Goal: Information Seeking & Learning: Learn about a topic

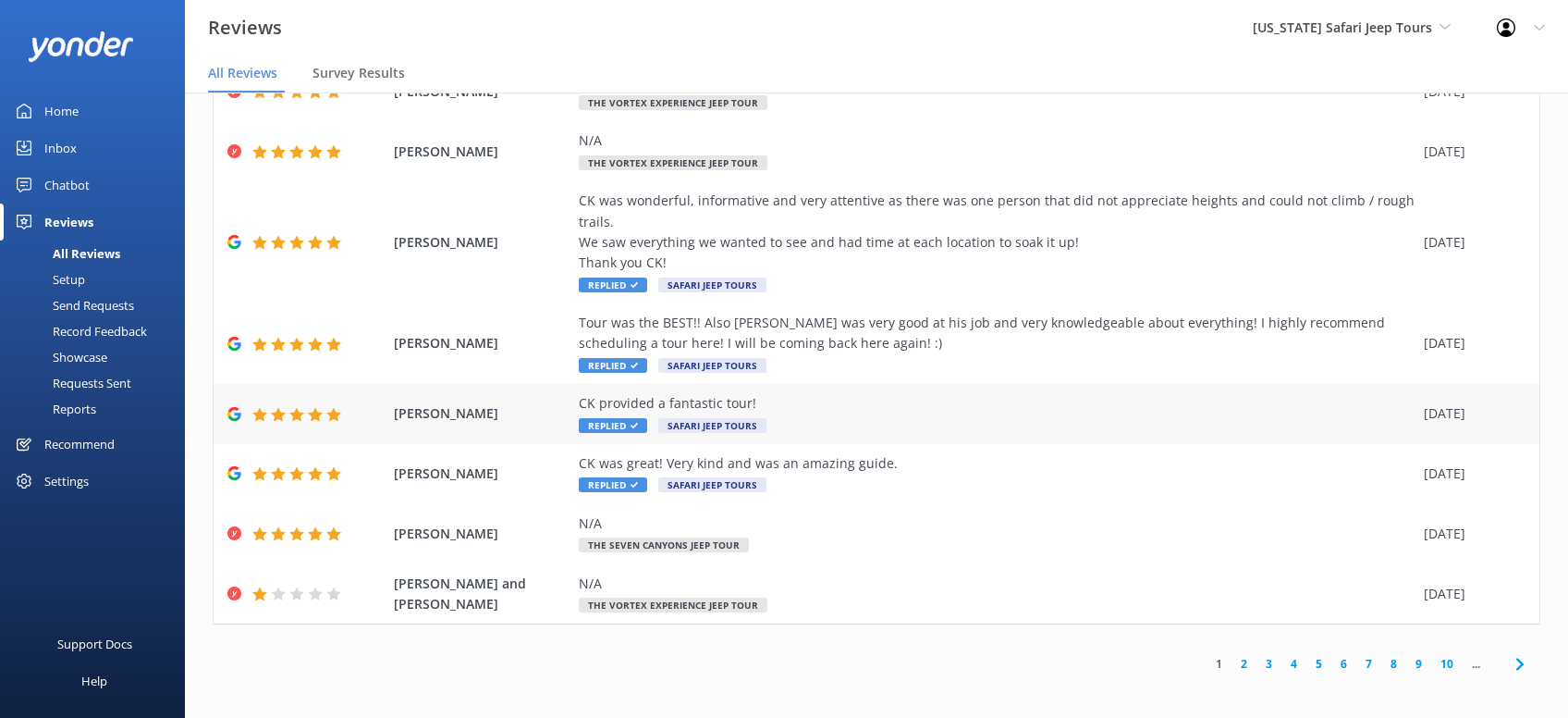
scroll to position [36, 0]
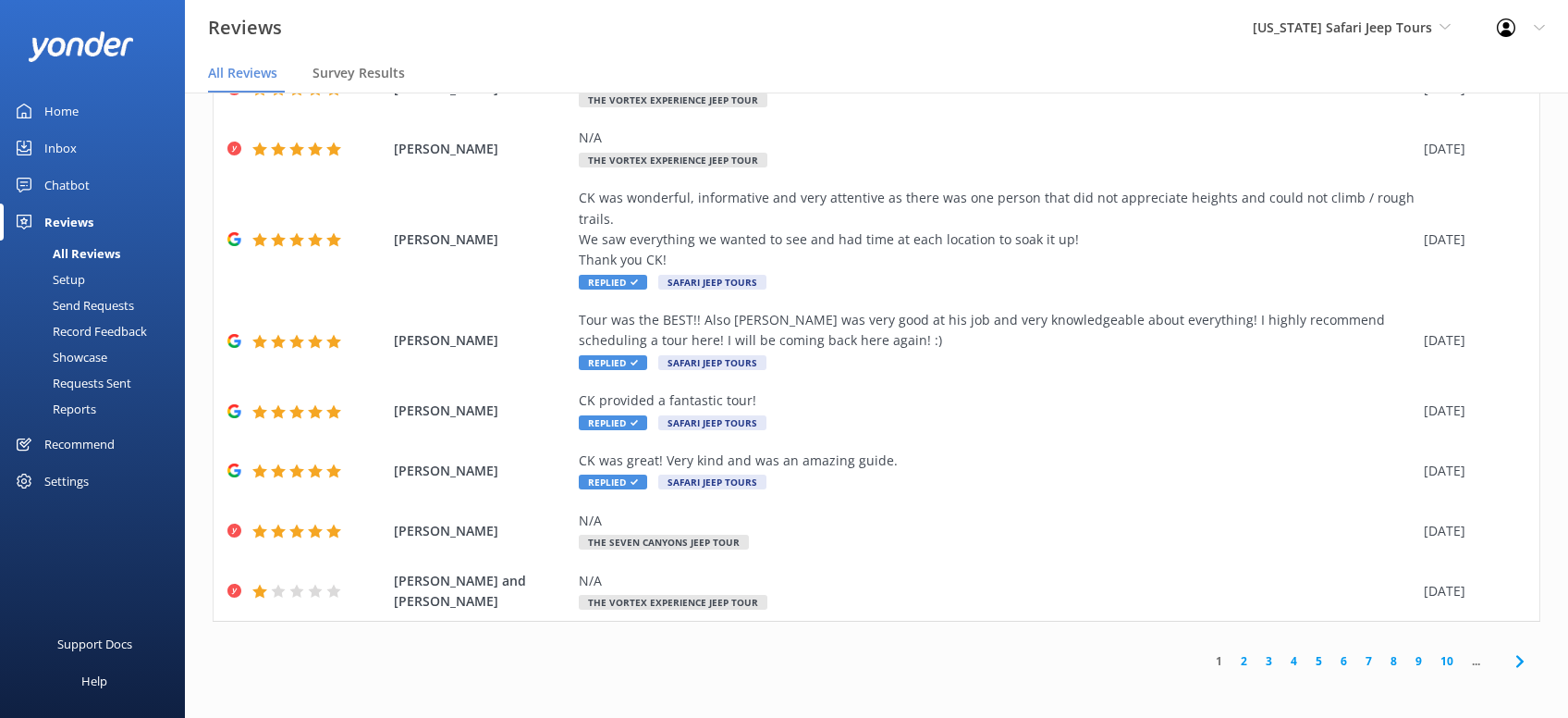
click at [1523, 657] on icon at bounding box center [1520, 661] width 23 height 23
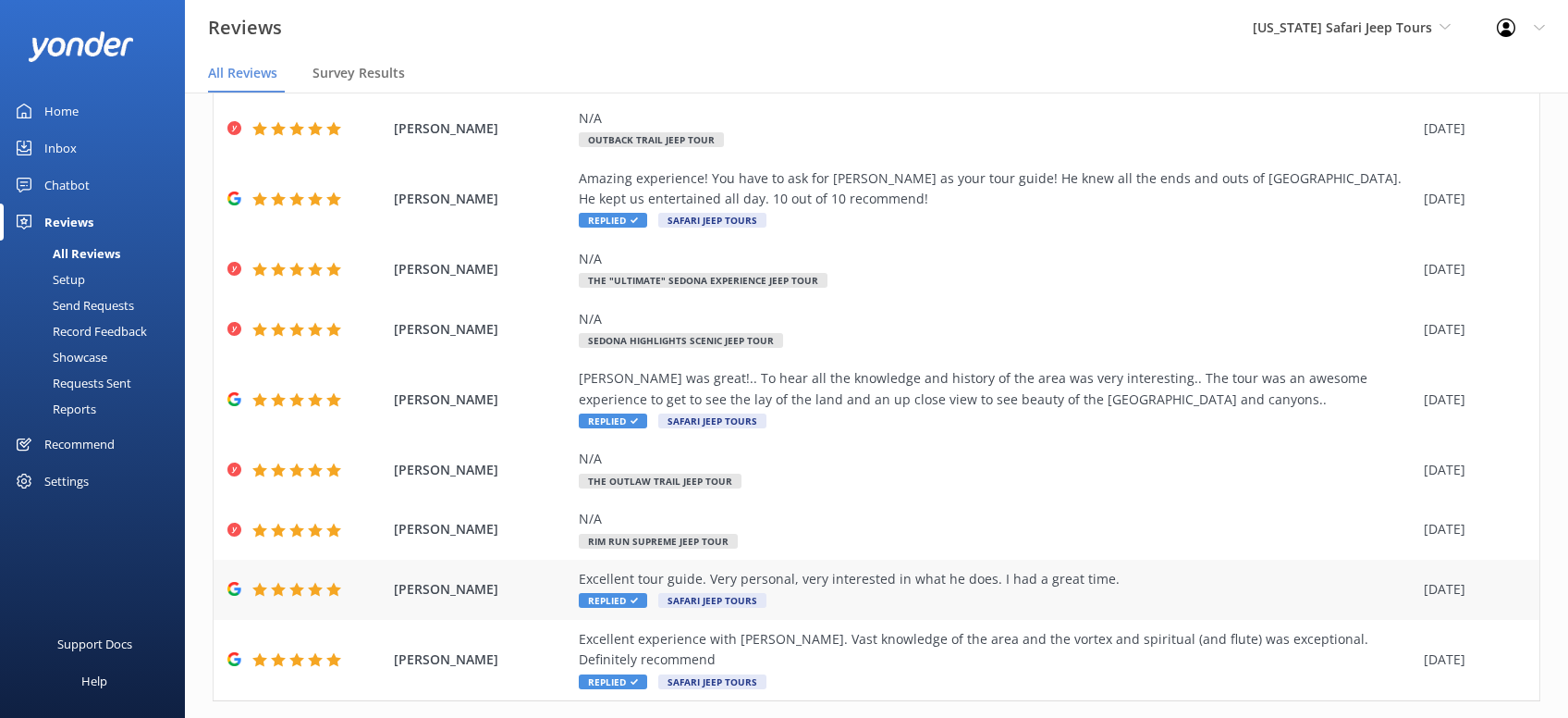
scroll to position [189, 0]
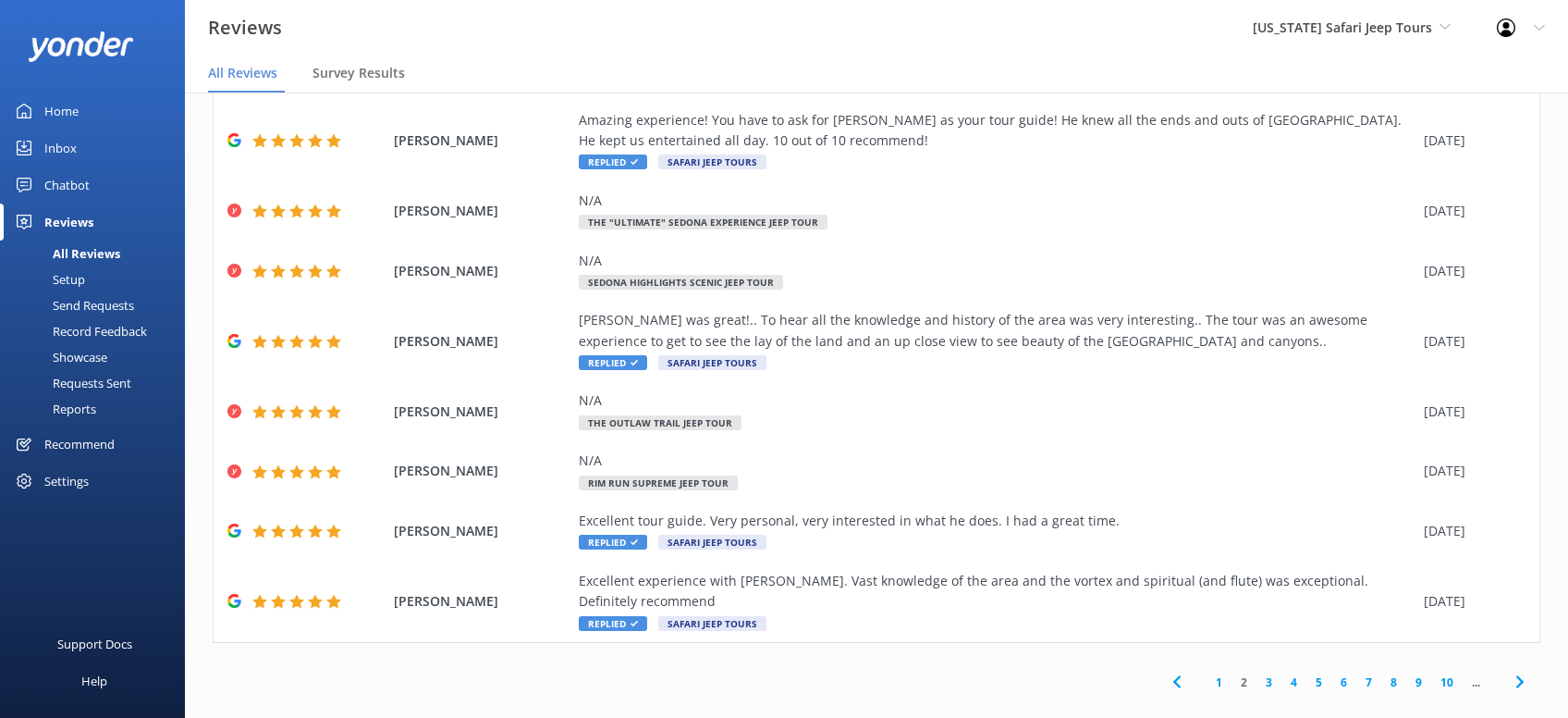
click at [1525, 671] on icon at bounding box center [1520, 682] width 23 height 23
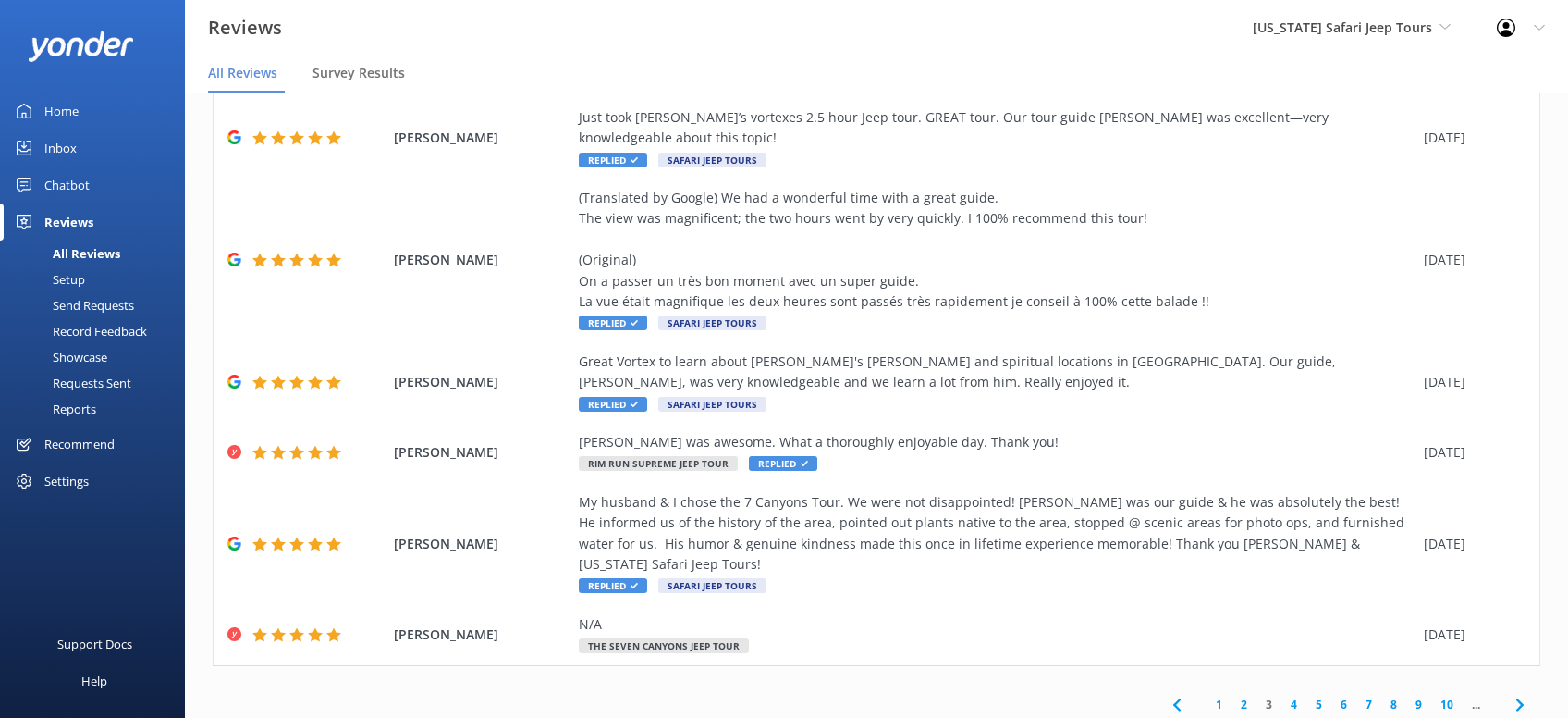
scroll to position [354, 0]
drag, startPoint x: 1501, startPoint y: 656, endPoint x: 1520, endPoint y: 658, distance: 19.1
click at [1507, 683] on span at bounding box center [1519, 703] width 41 height 41
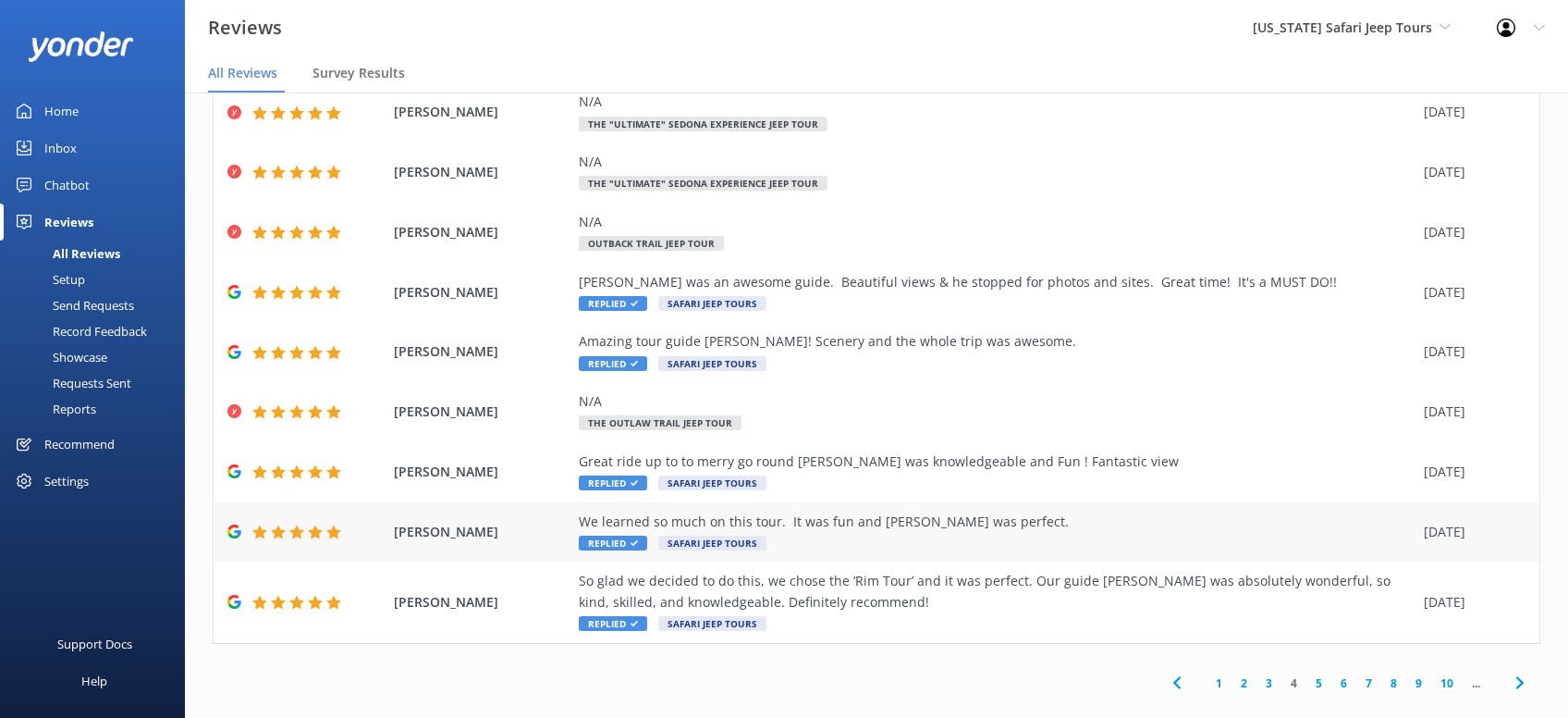
scroll to position [189, 0]
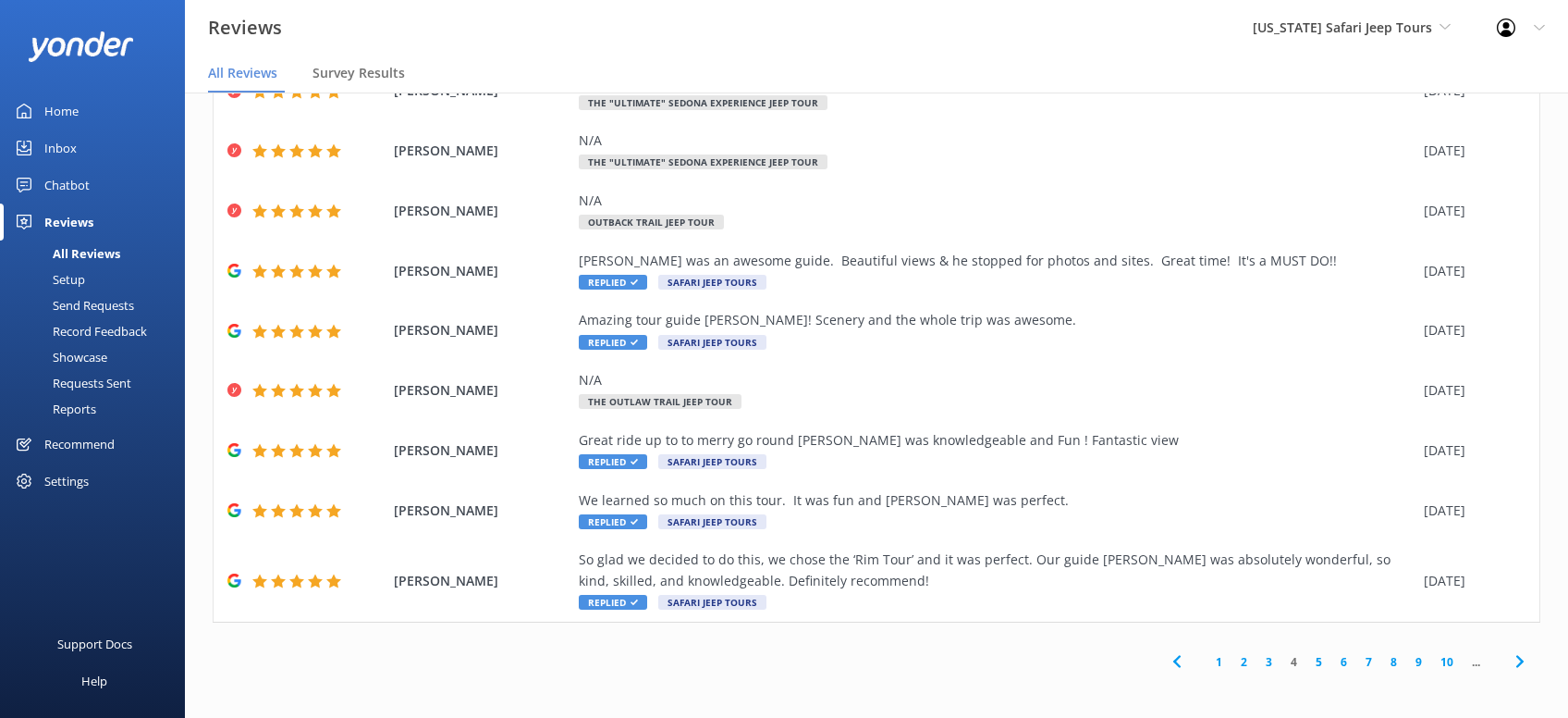
drag, startPoint x: 1510, startPoint y: 666, endPoint x: 1525, endPoint y: 650, distance: 21.9
click at [1510, 665] on icon at bounding box center [1520, 661] width 23 height 23
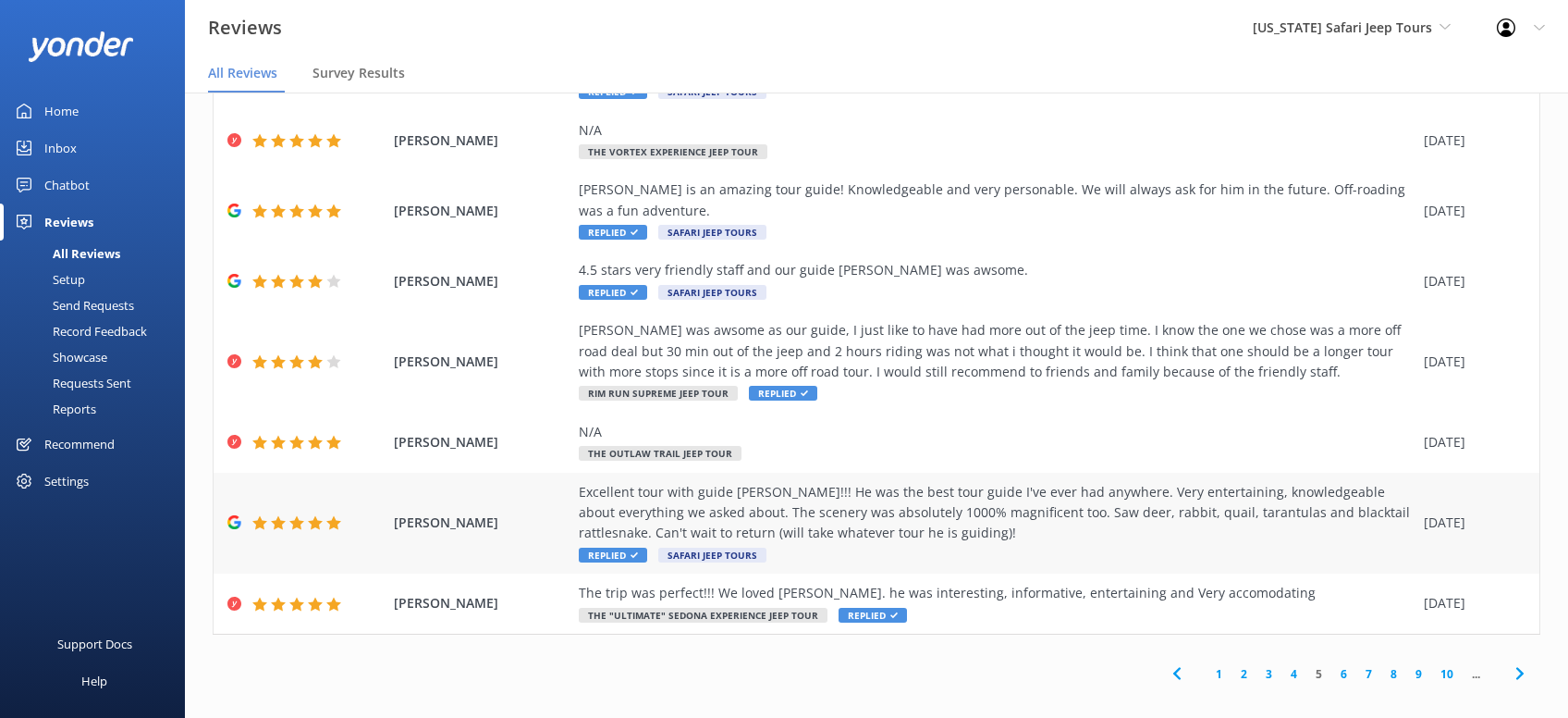
scroll to position [314, 0]
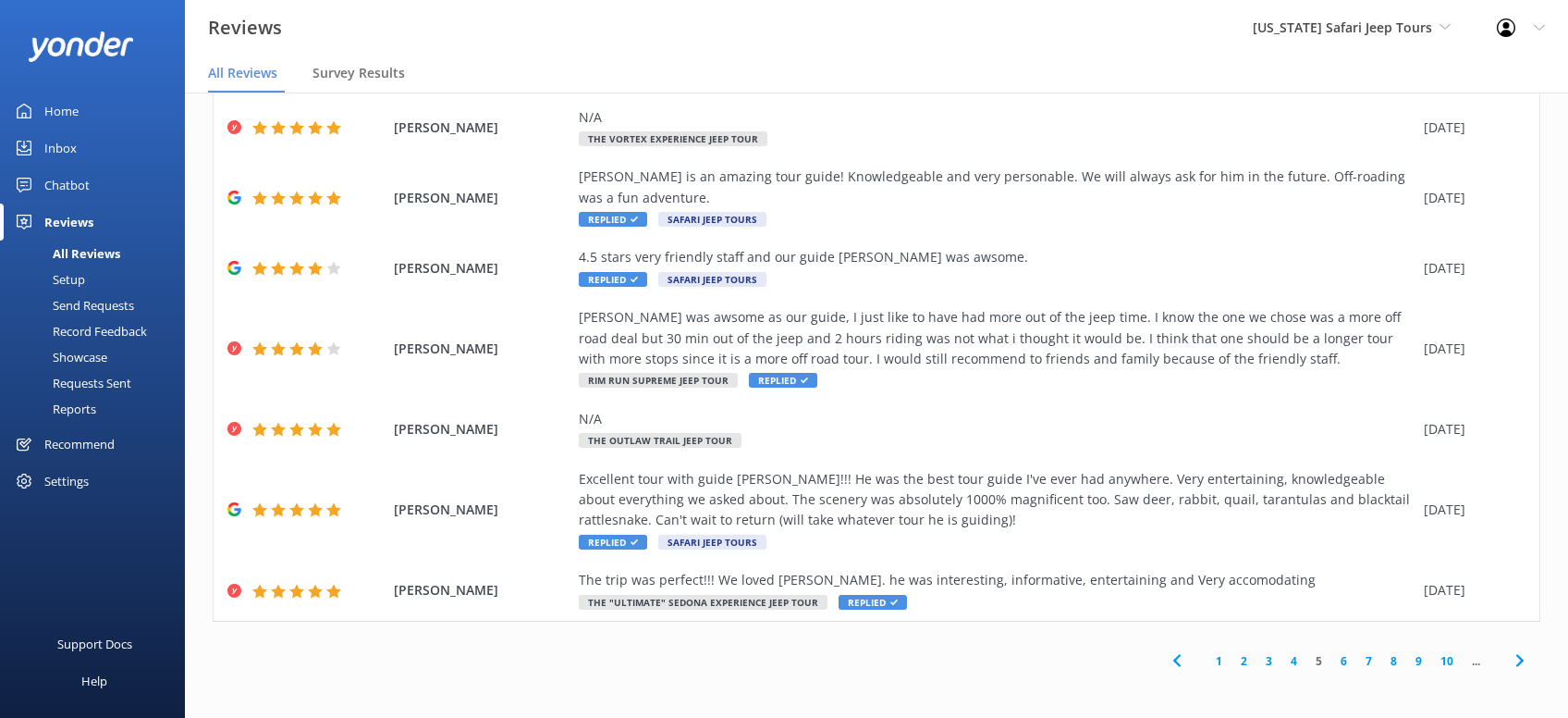
click at [1528, 665] on icon at bounding box center [1520, 660] width 23 height 23
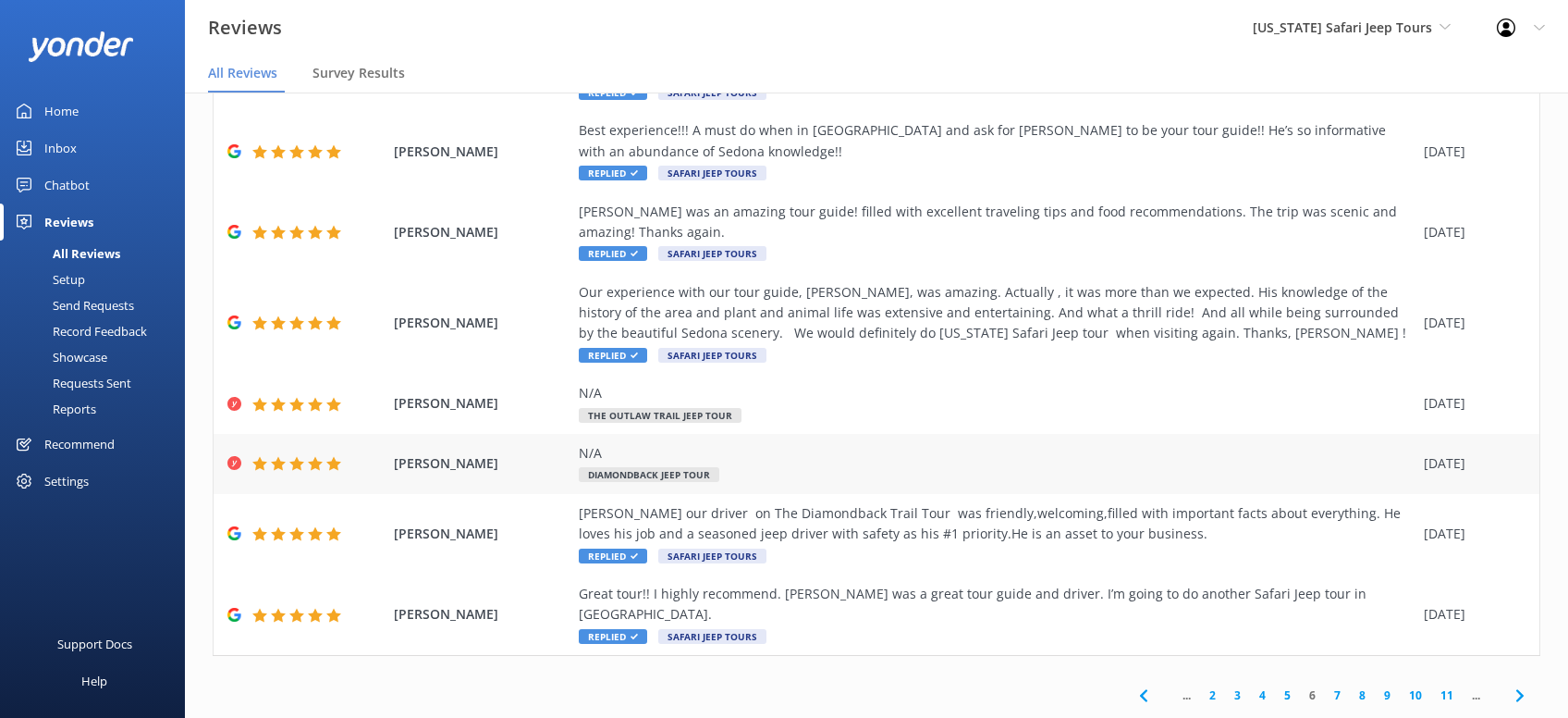
scroll to position [252, 0]
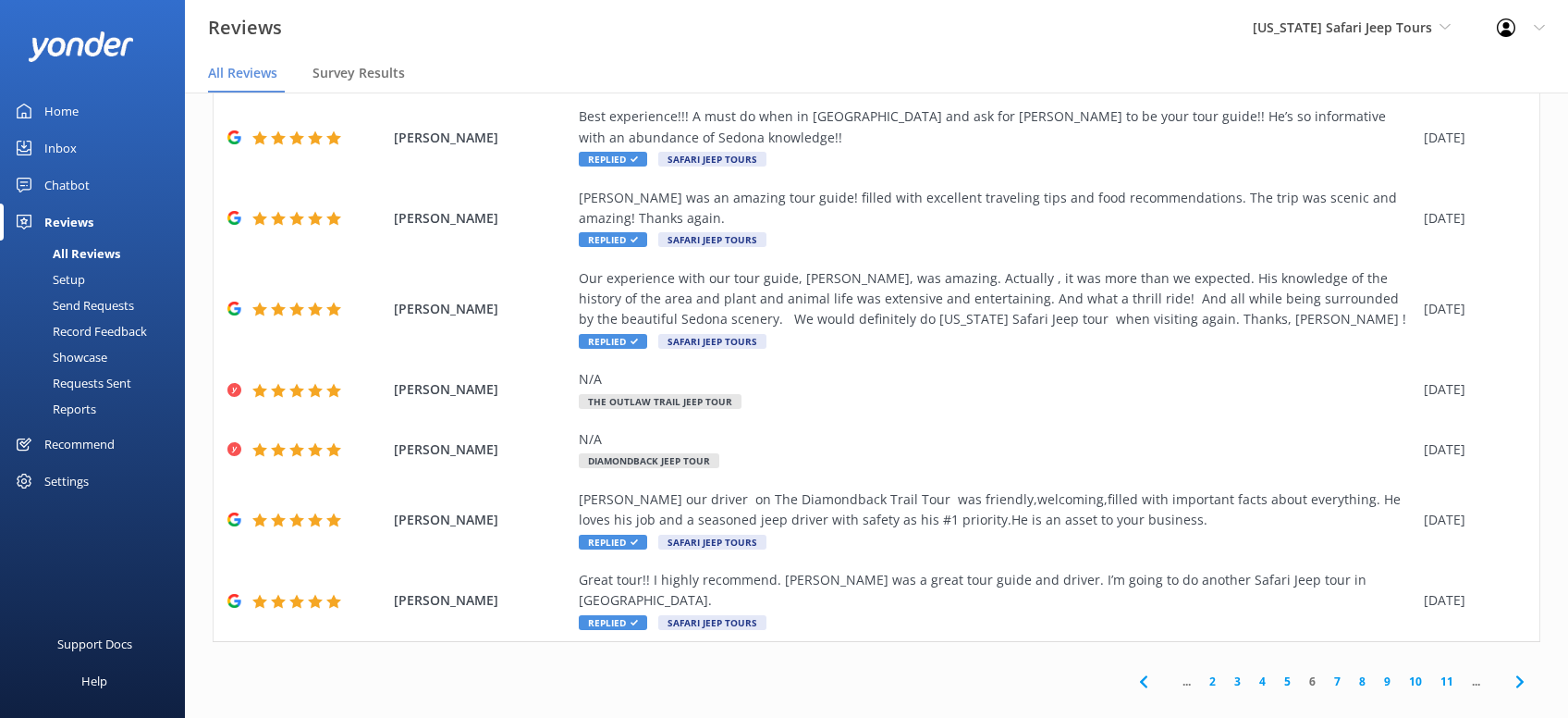
click at [1514, 671] on icon at bounding box center [1520, 682] width 23 height 23
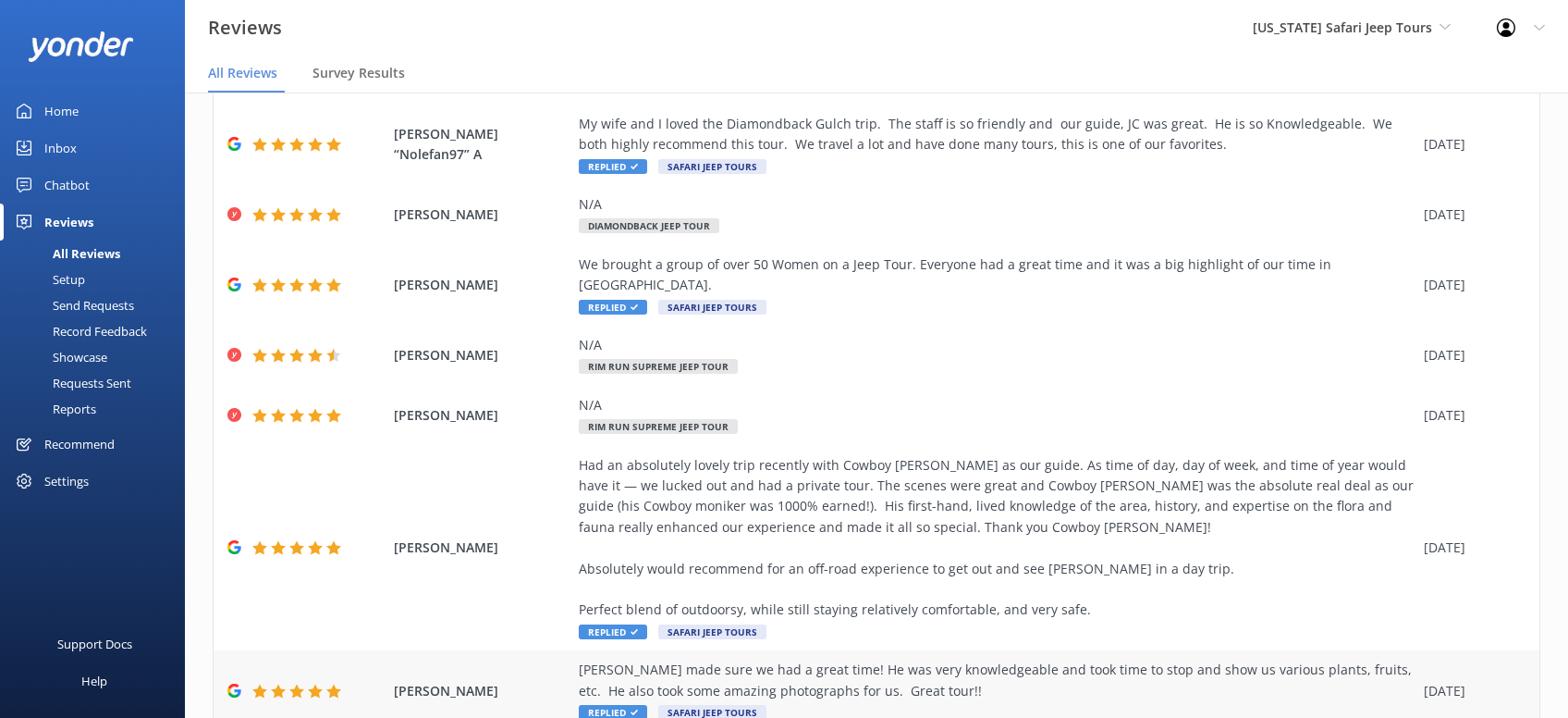
scroll to position [416, 0]
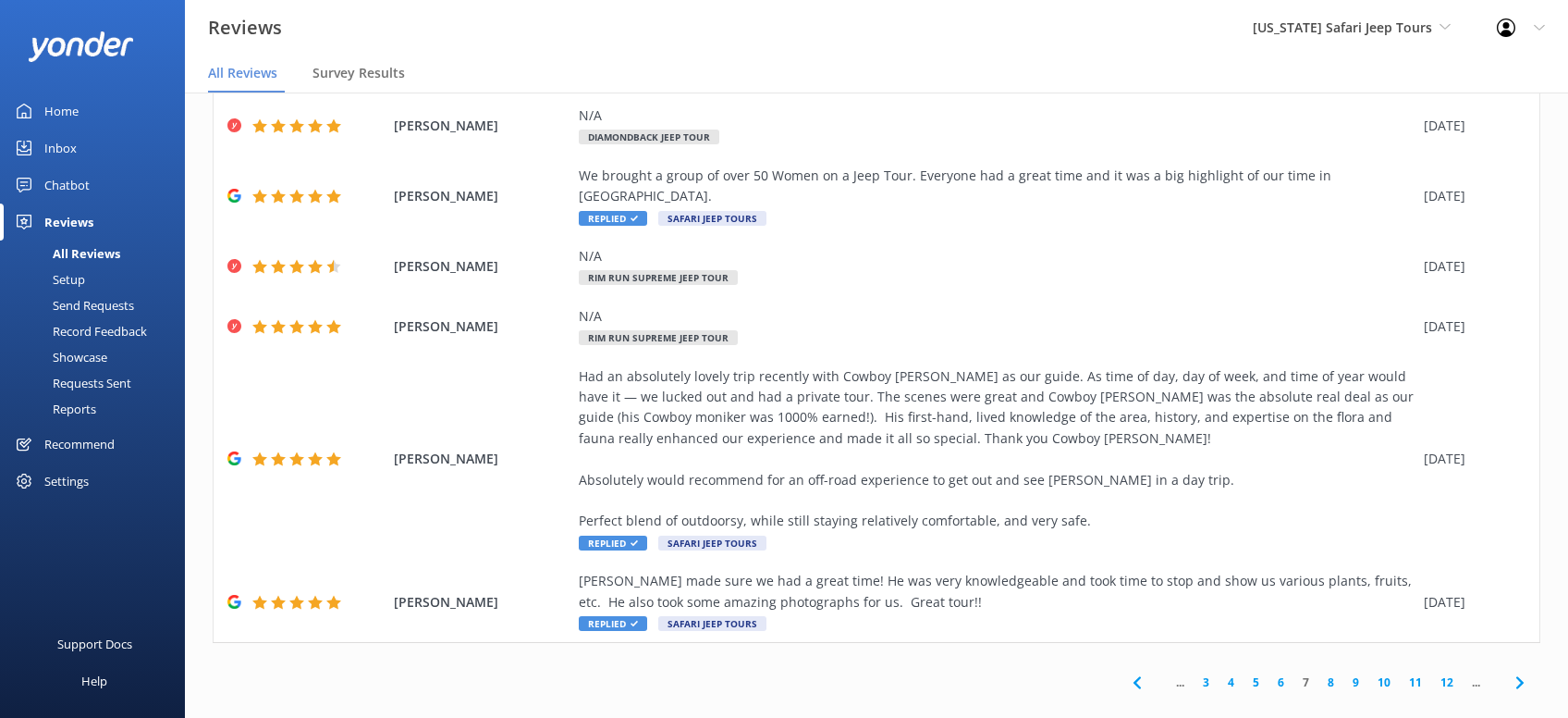
drag, startPoint x: 1513, startPoint y: 656, endPoint x: 1501, endPoint y: 630, distance: 28.6
click at [1512, 672] on icon at bounding box center [1520, 683] width 23 height 23
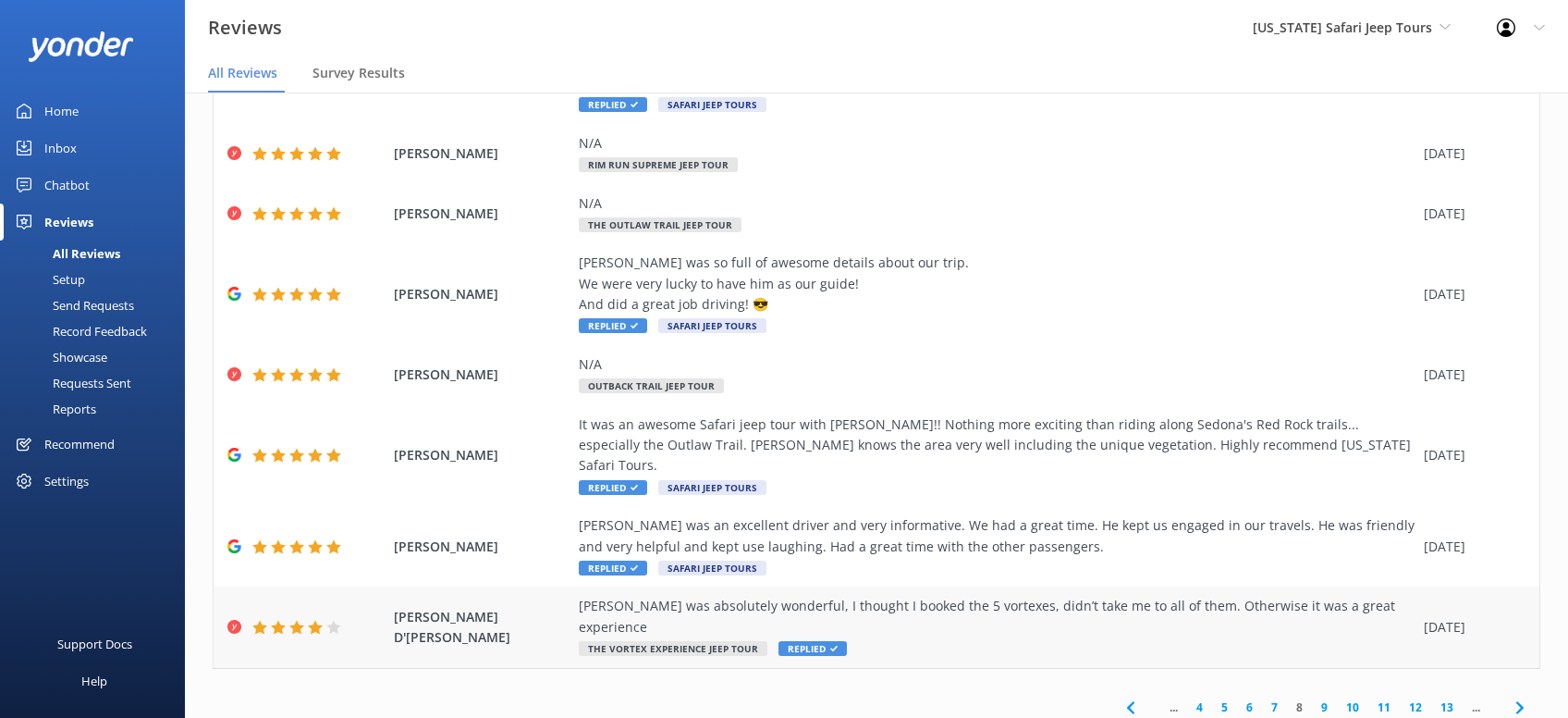
scroll to position [252, 0]
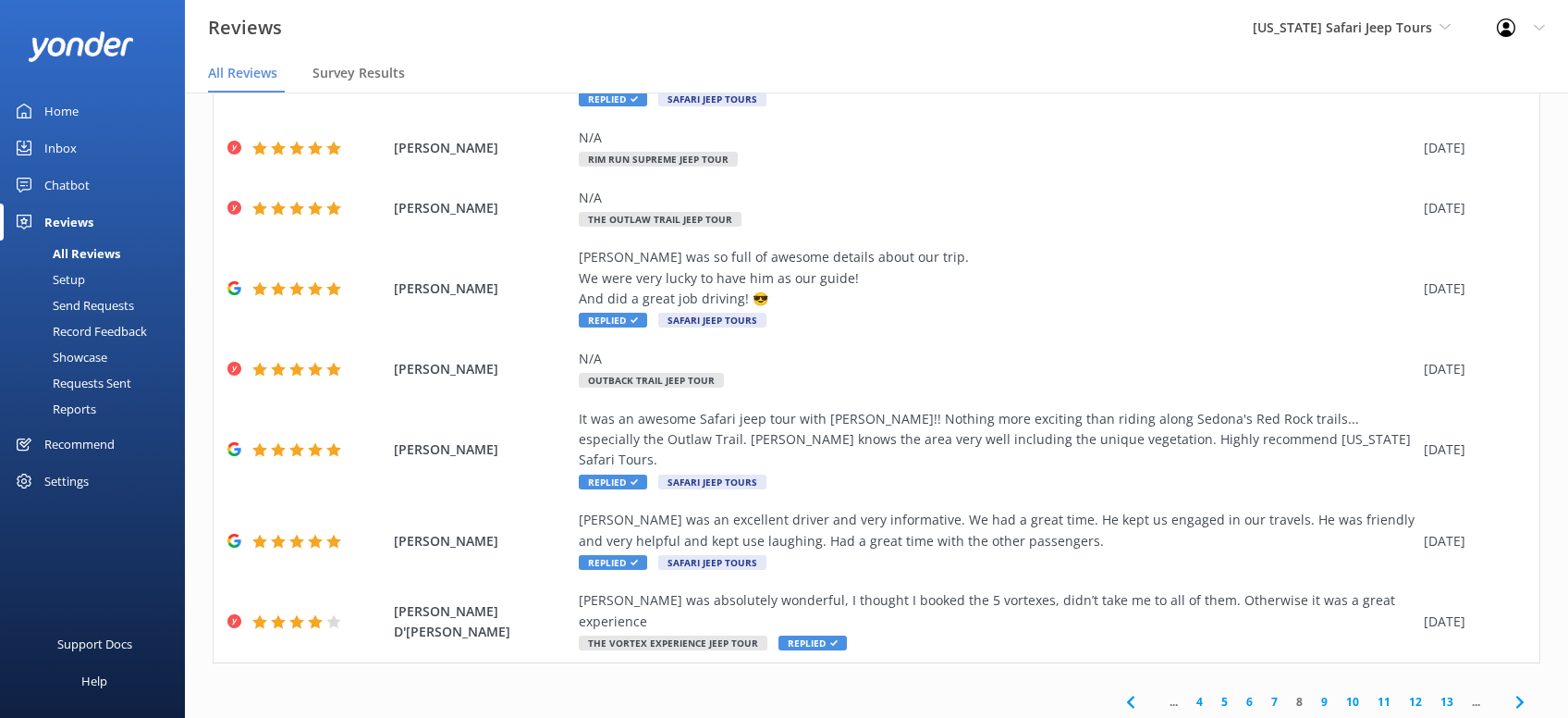
click at [1512, 690] on icon at bounding box center [1520, 701] width 23 height 23
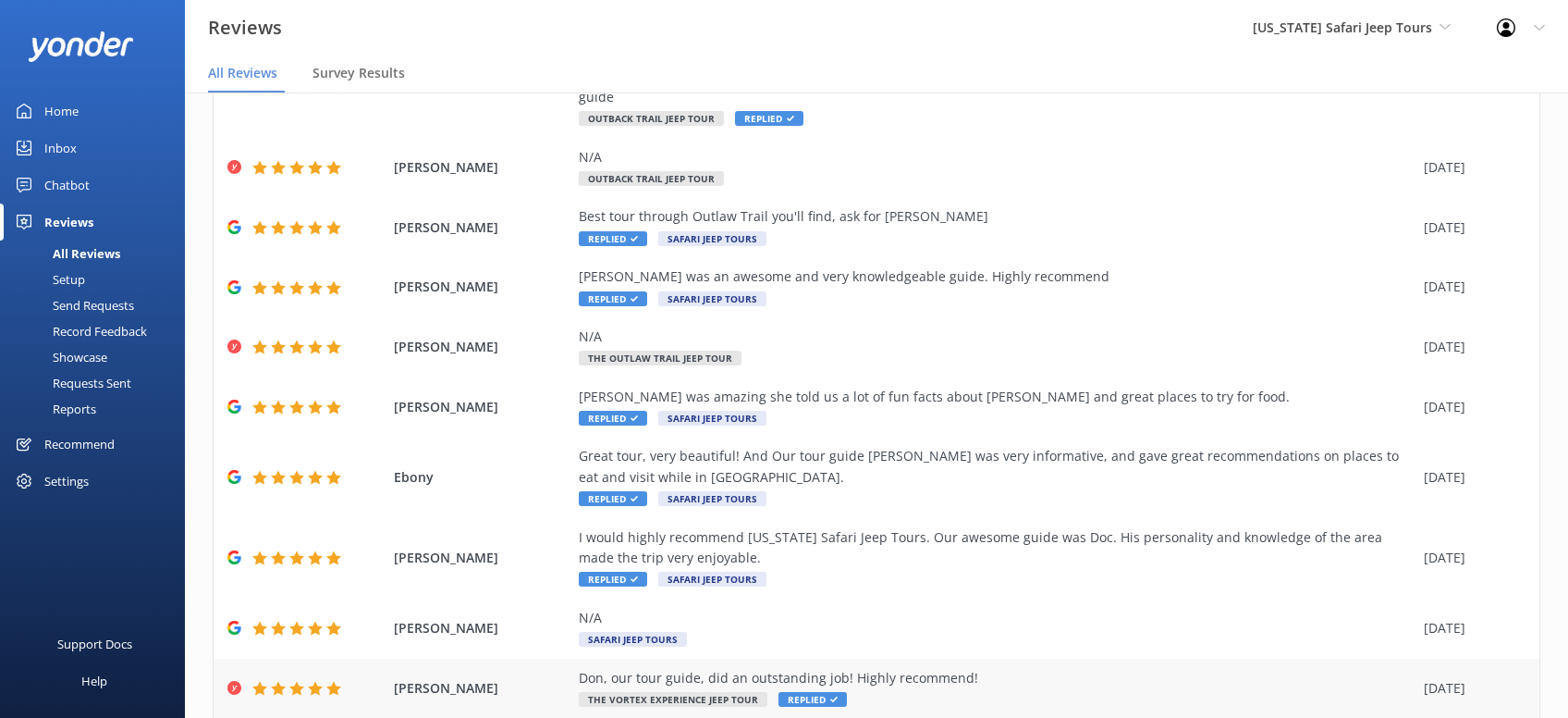
scroll to position [209, 0]
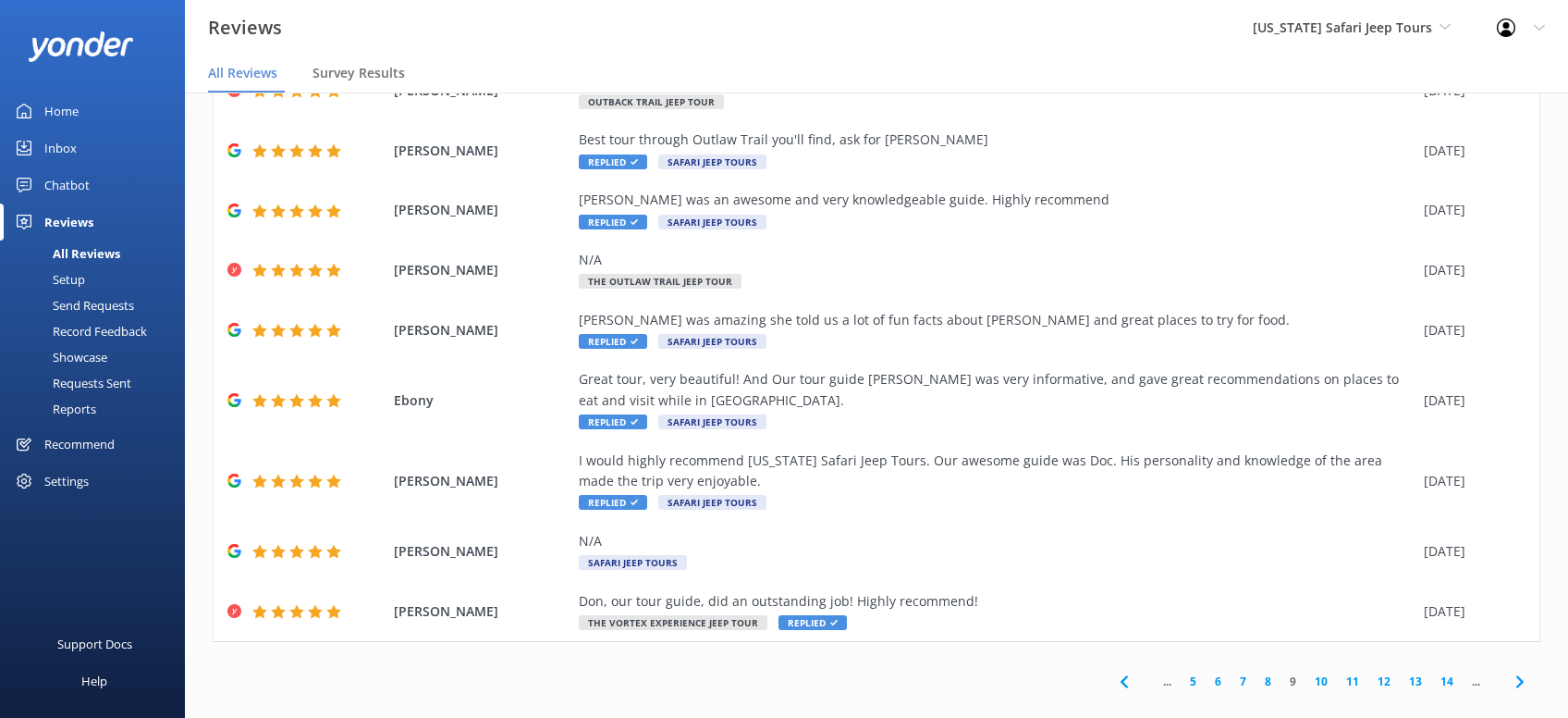
drag, startPoint x: 1515, startPoint y: 656, endPoint x: 1566, endPoint y: 676, distance: 54.8
click at [1515, 671] on icon at bounding box center [1520, 682] width 23 height 23
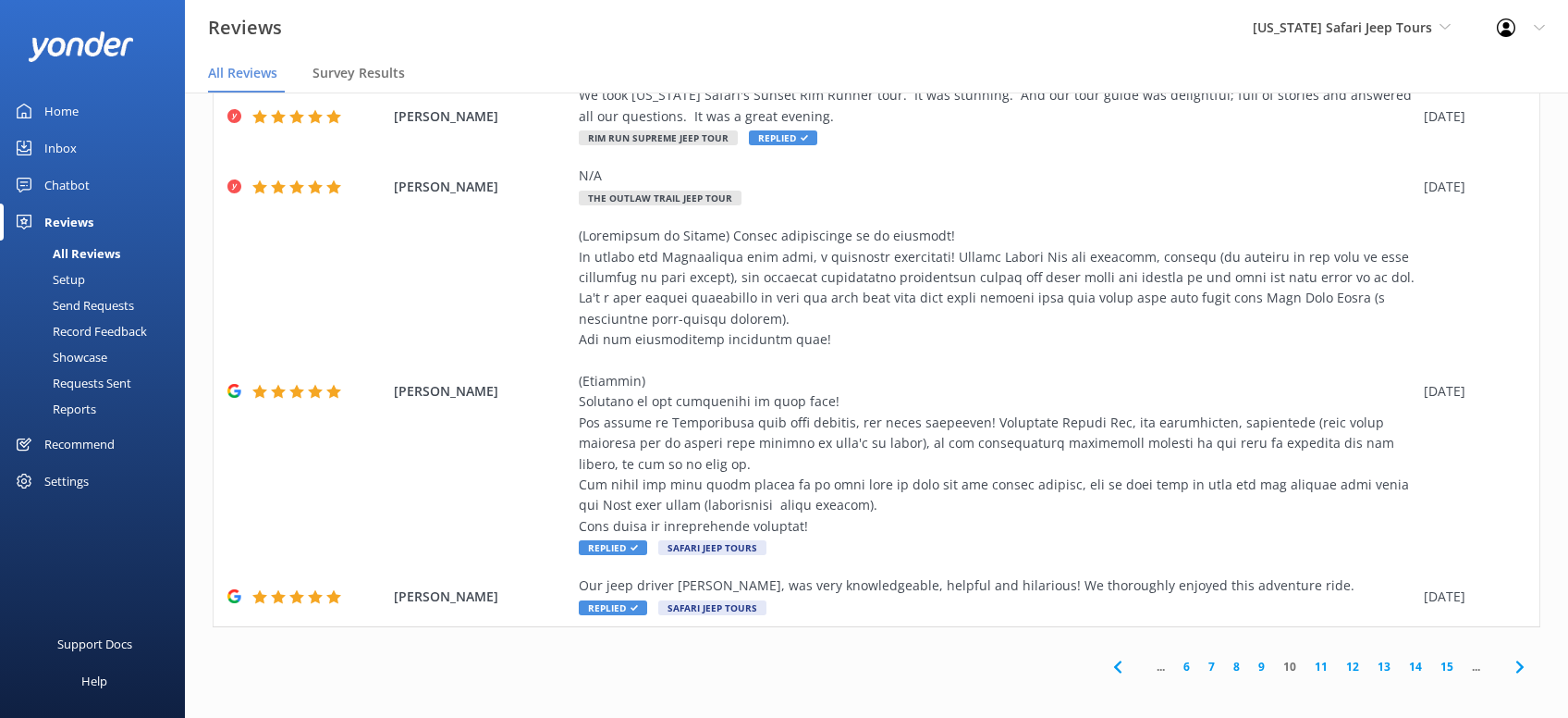
scroll to position [541, 0]
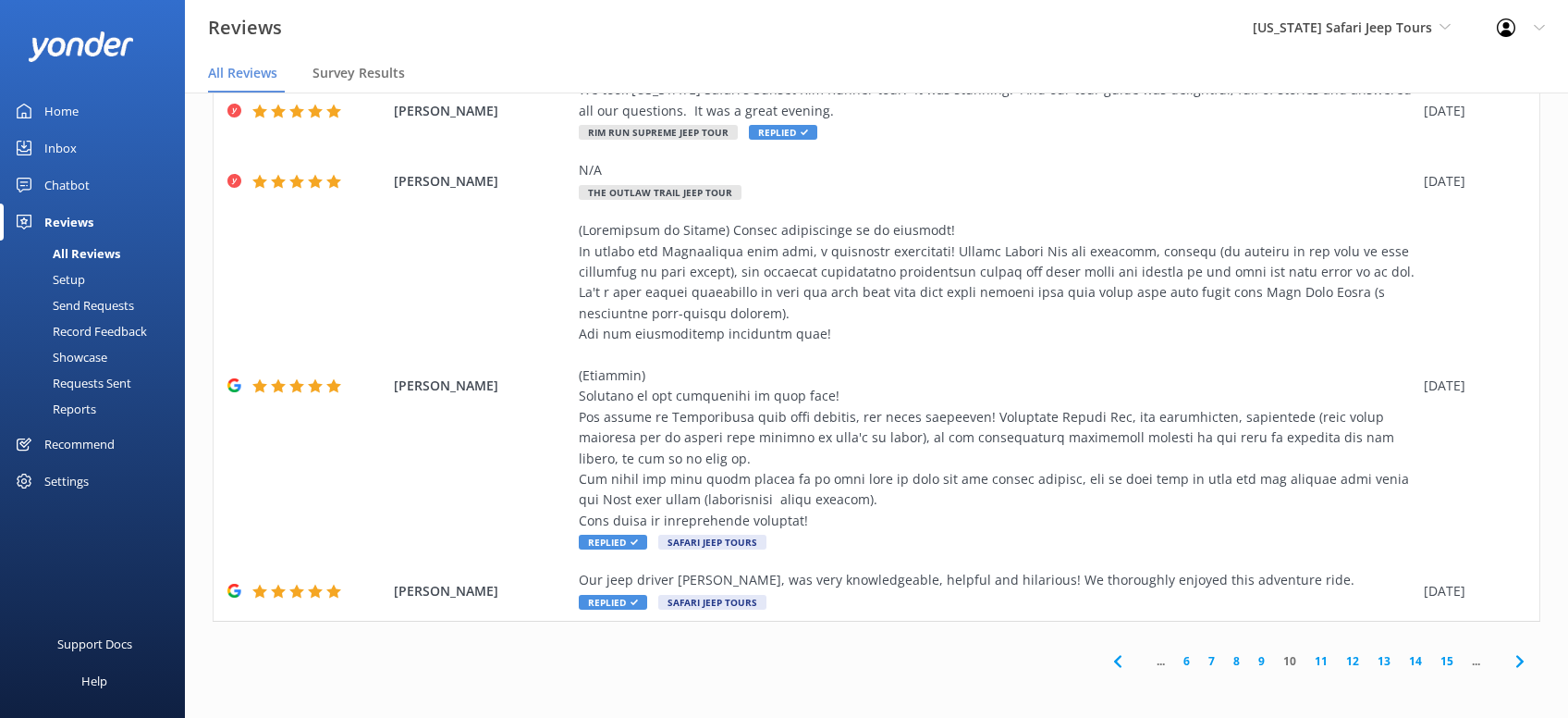
click at [1523, 660] on use at bounding box center [1519, 661] width 8 height 12
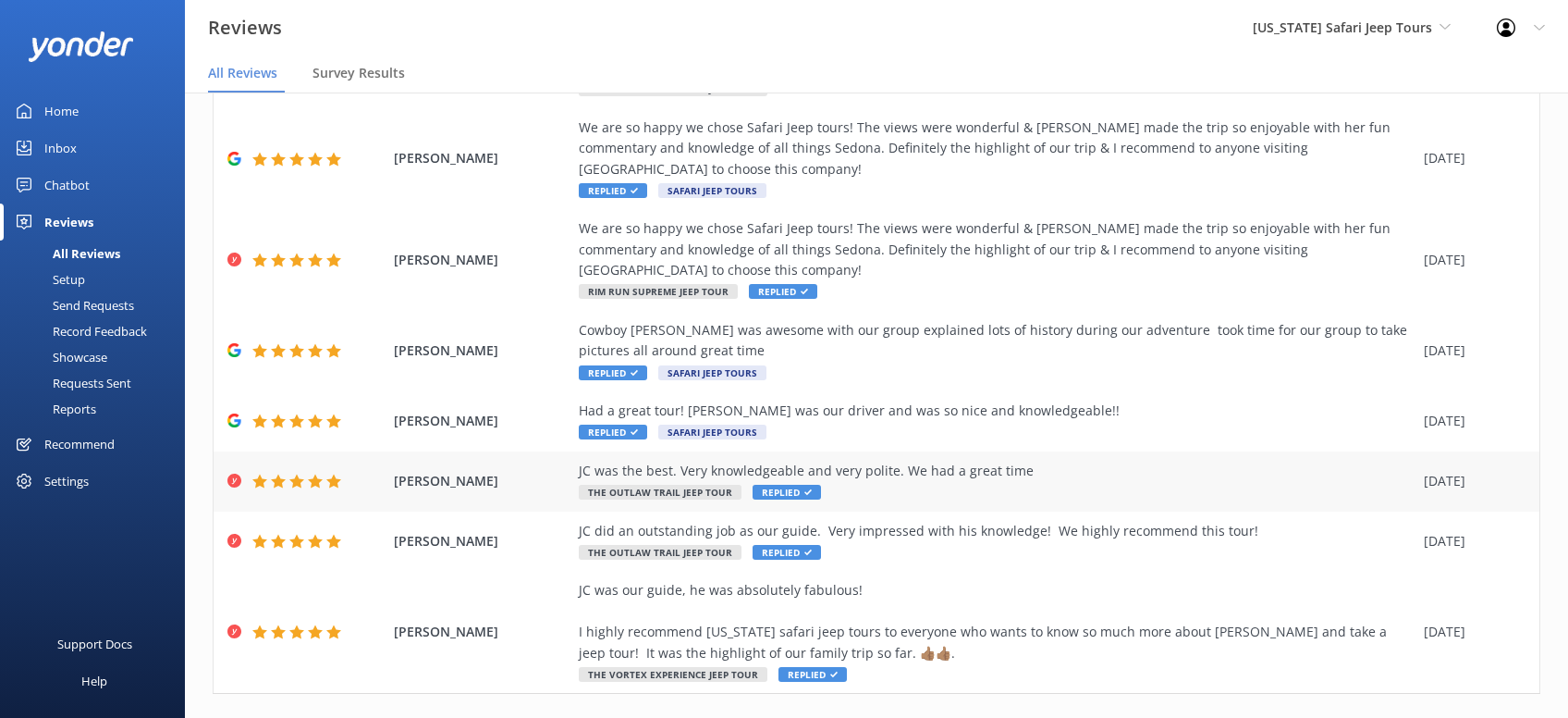
scroll to position [292, 0]
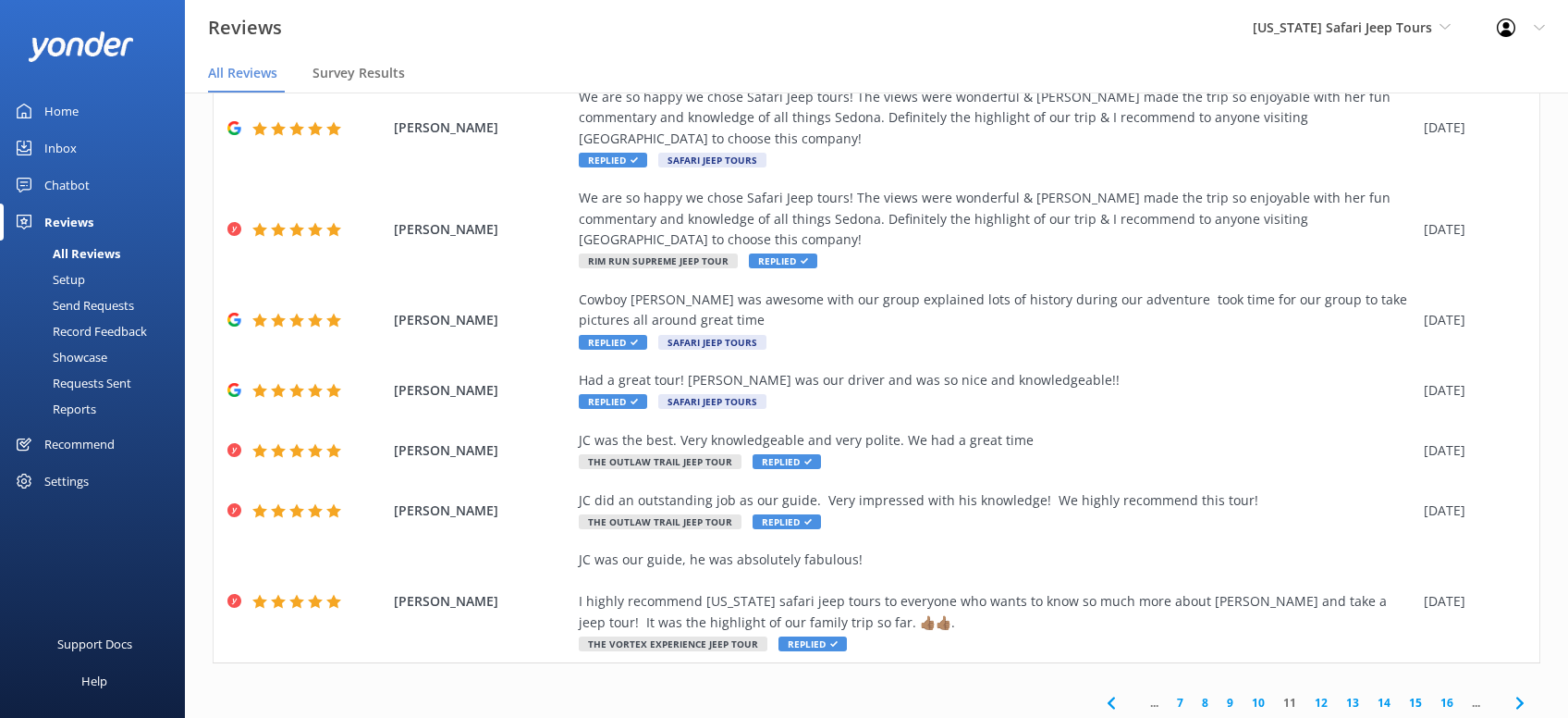
click at [1515, 691] on icon at bounding box center [1520, 702] width 23 height 23
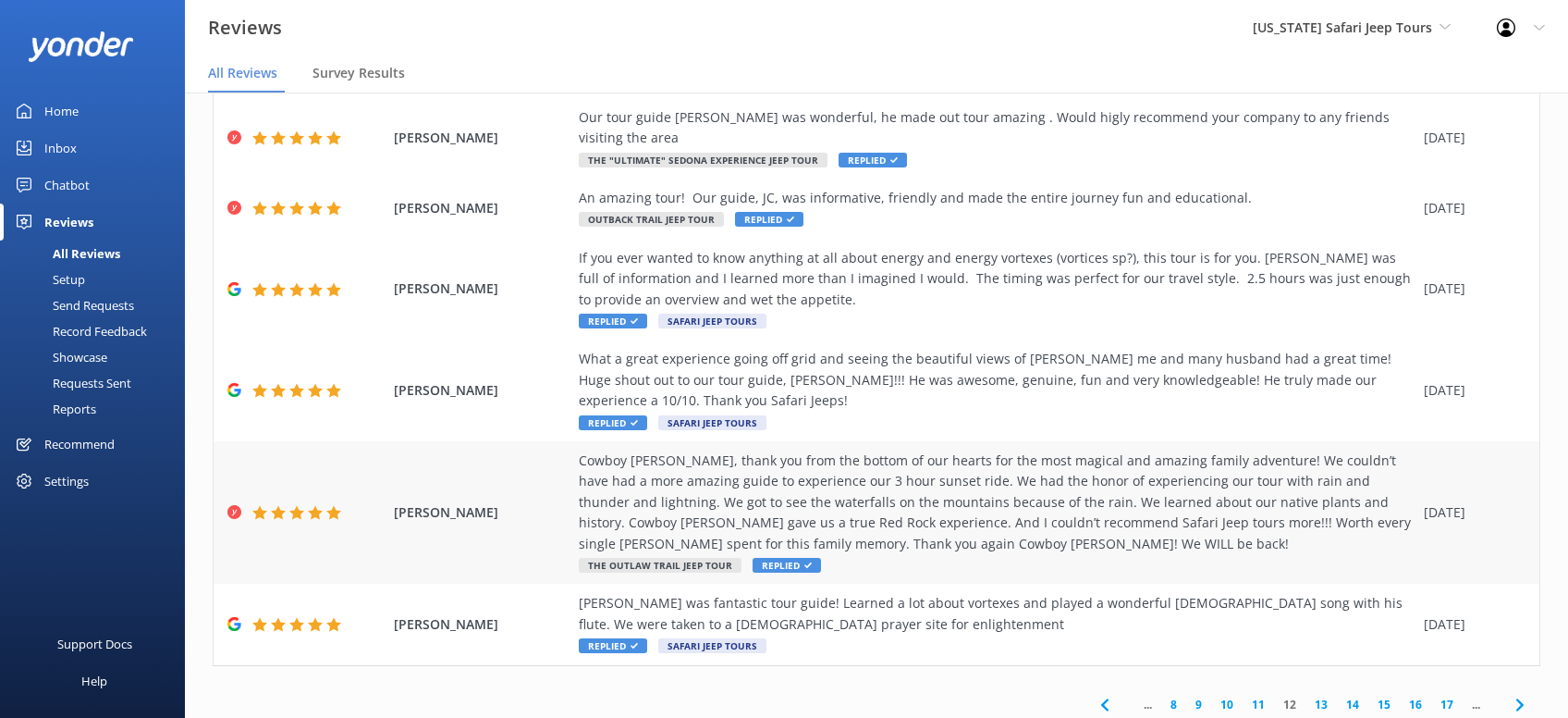
scroll to position [354, 0]
drag, startPoint x: 1520, startPoint y: 659, endPoint x: 1507, endPoint y: 646, distance: 18.4
click at [1516, 696] on use at bounding box center [1519, 702] width 8 height 12
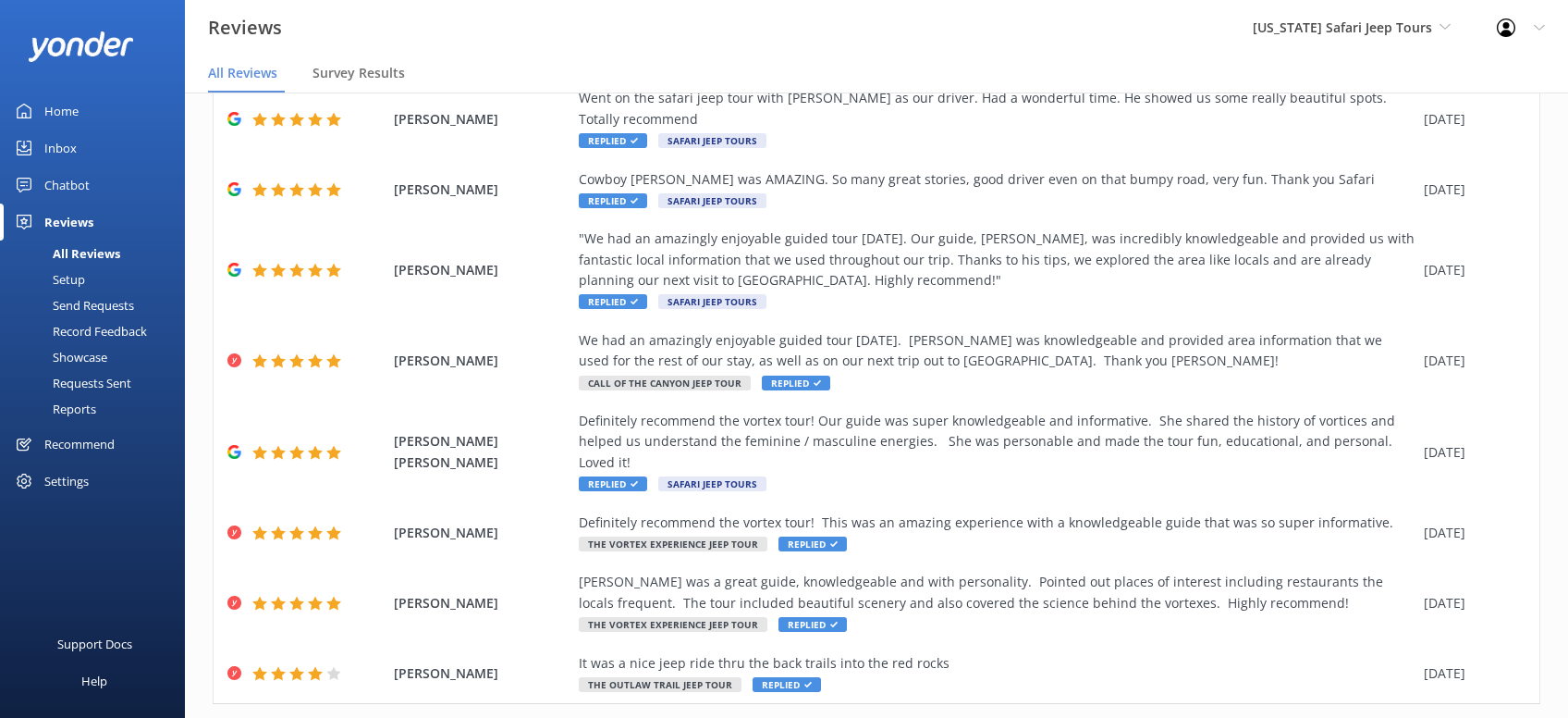
drag, startPoint x: 1530, startPoint y: 662, endPoint x: 1546, endPoint y: 650, distance: 20.0
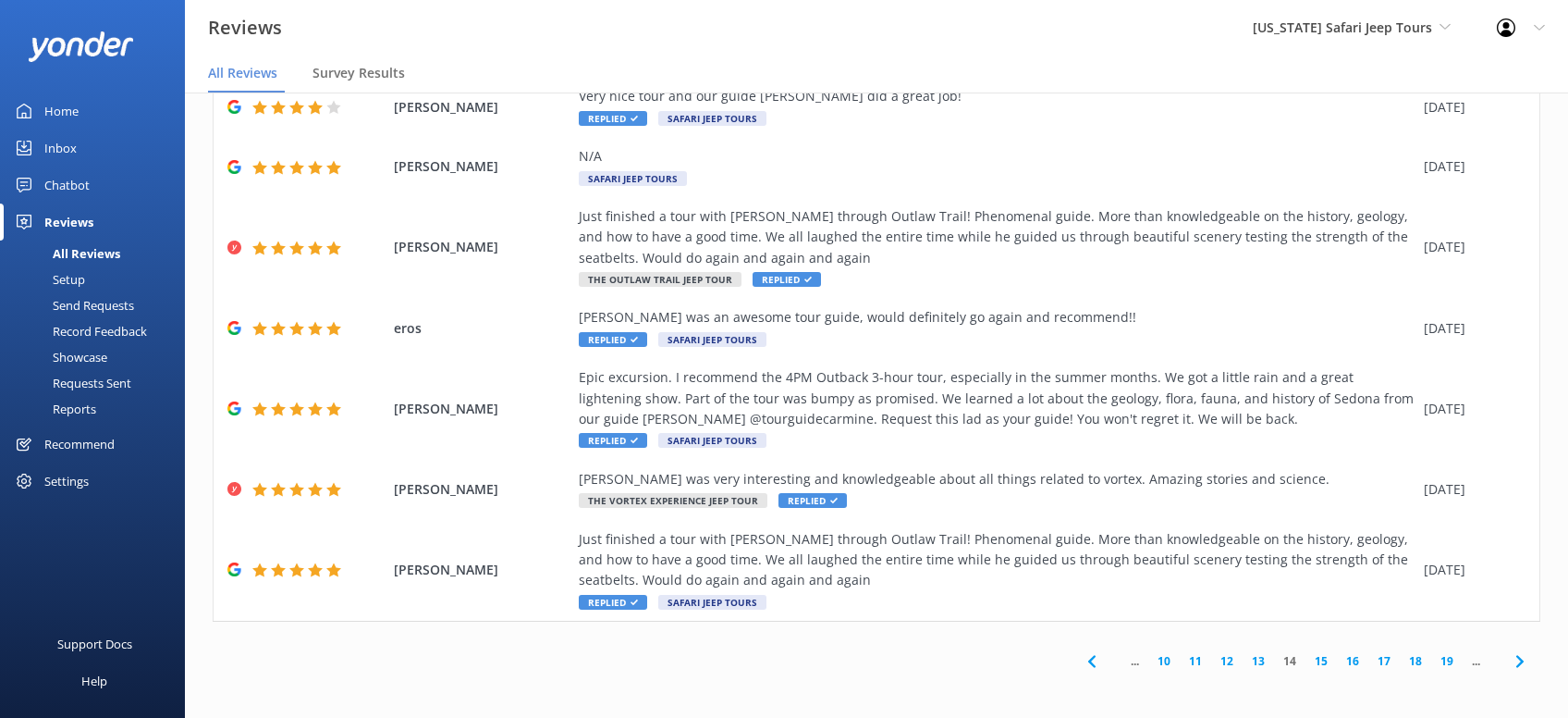
click at [1529, 659] on icon at bounding box center [1520, 661] width 23 height 23
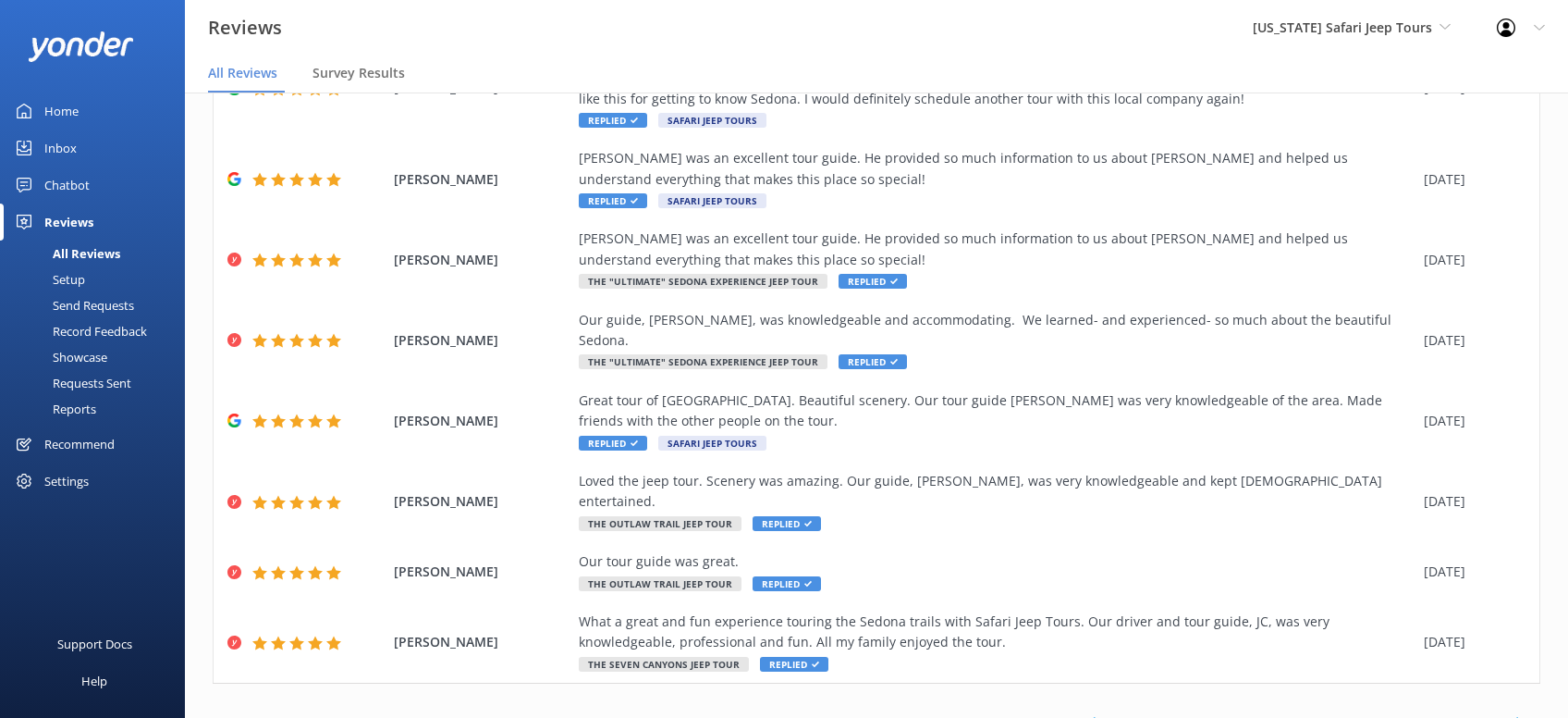
click at [1529, 712] on icon at bounding box center [1520, 723] width 23 height 23
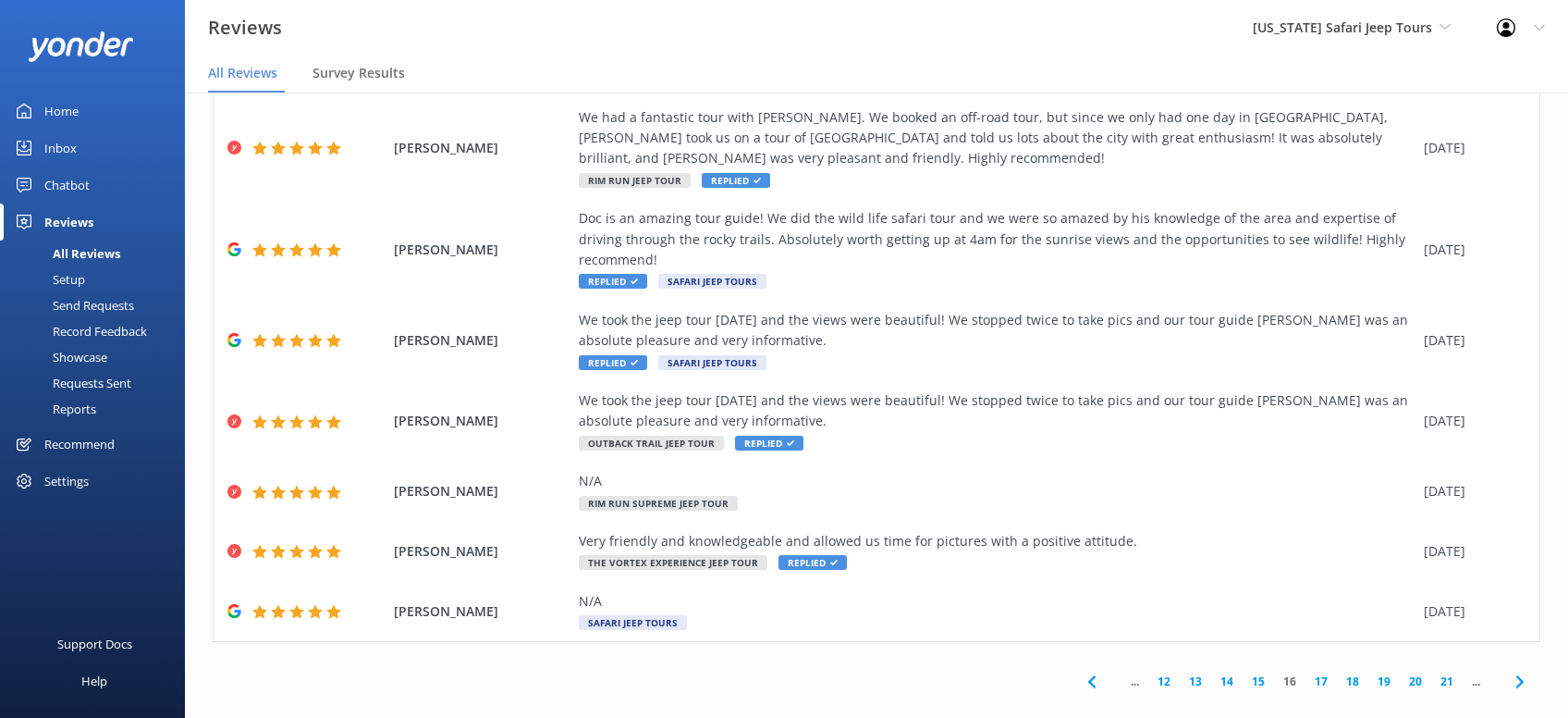
click at [1519, 671] on icon at bounding box center [1520, 682] width 23 height 23
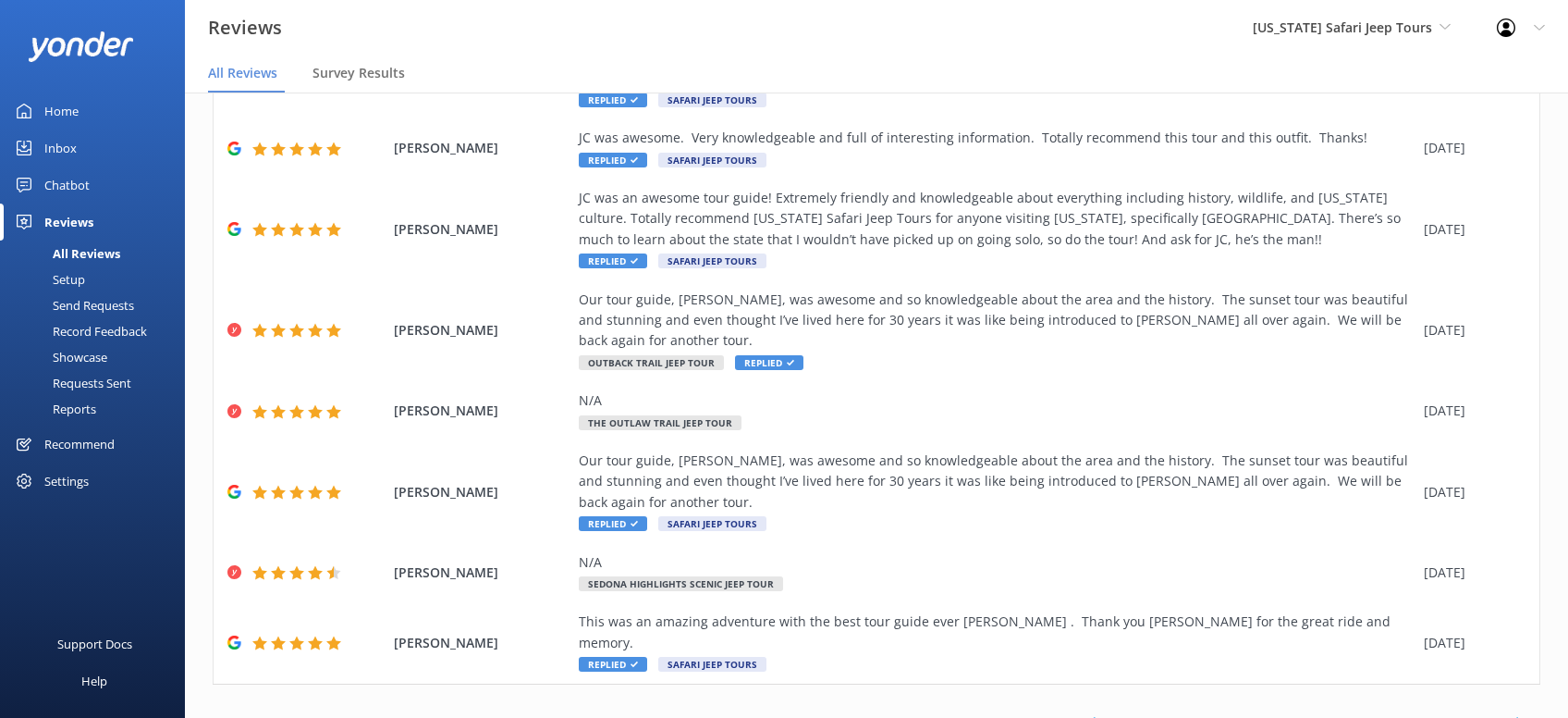
click at [1531, 703] on span at bounding box center [1519, 724] width 41 height 41
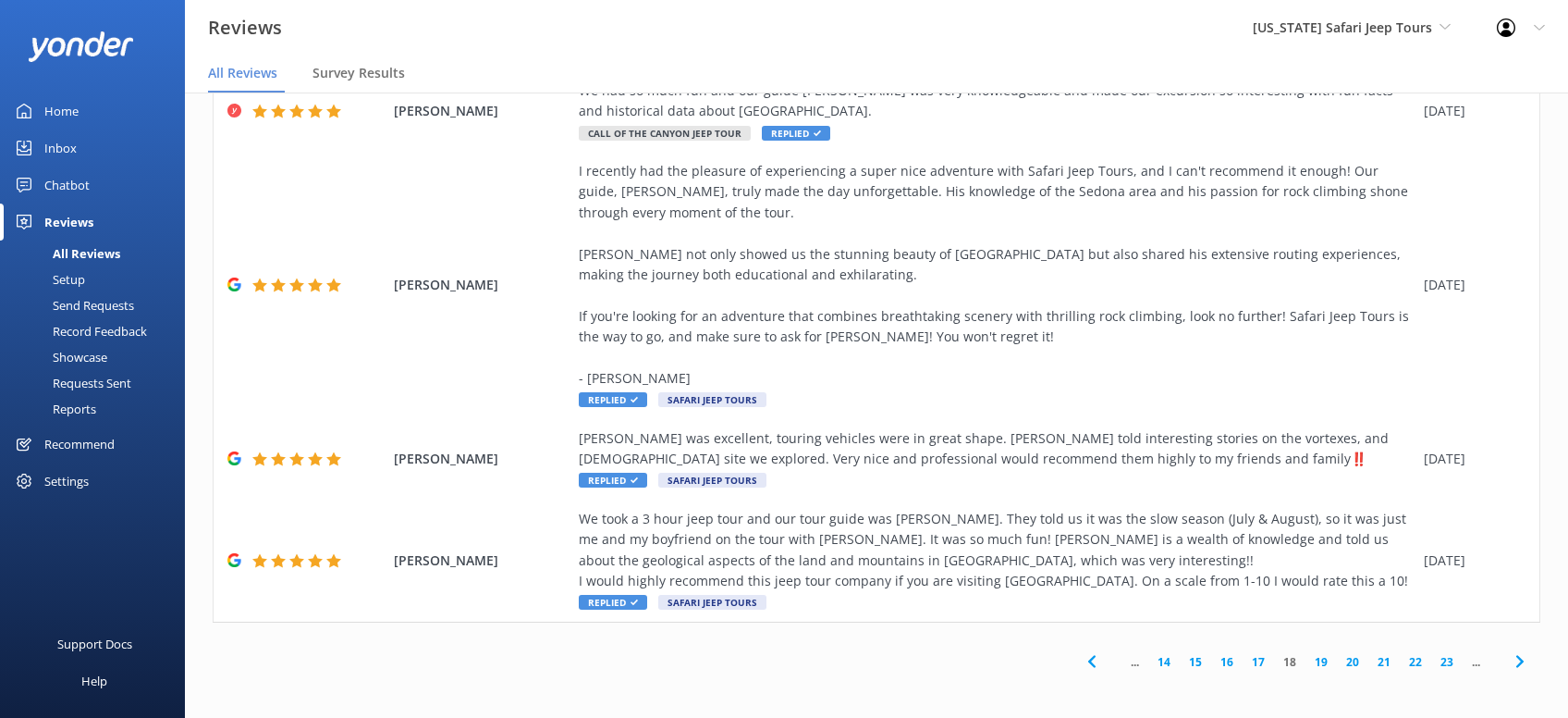
click at [1526, 669] on icon at bounding box center [1520, 661] width 23 height 23
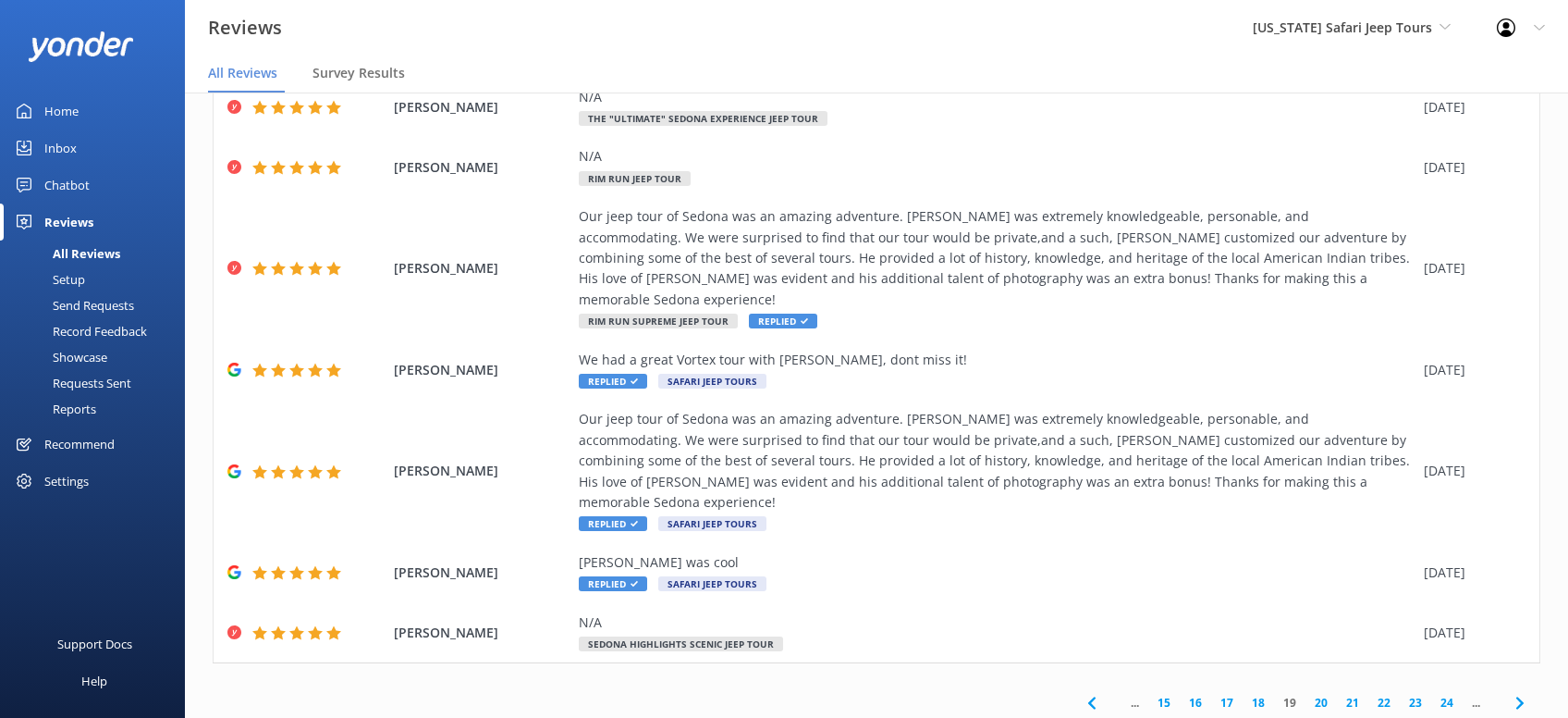
click at [1522, 691] on icon at bounding box center [1520, 702] width 23 height 23
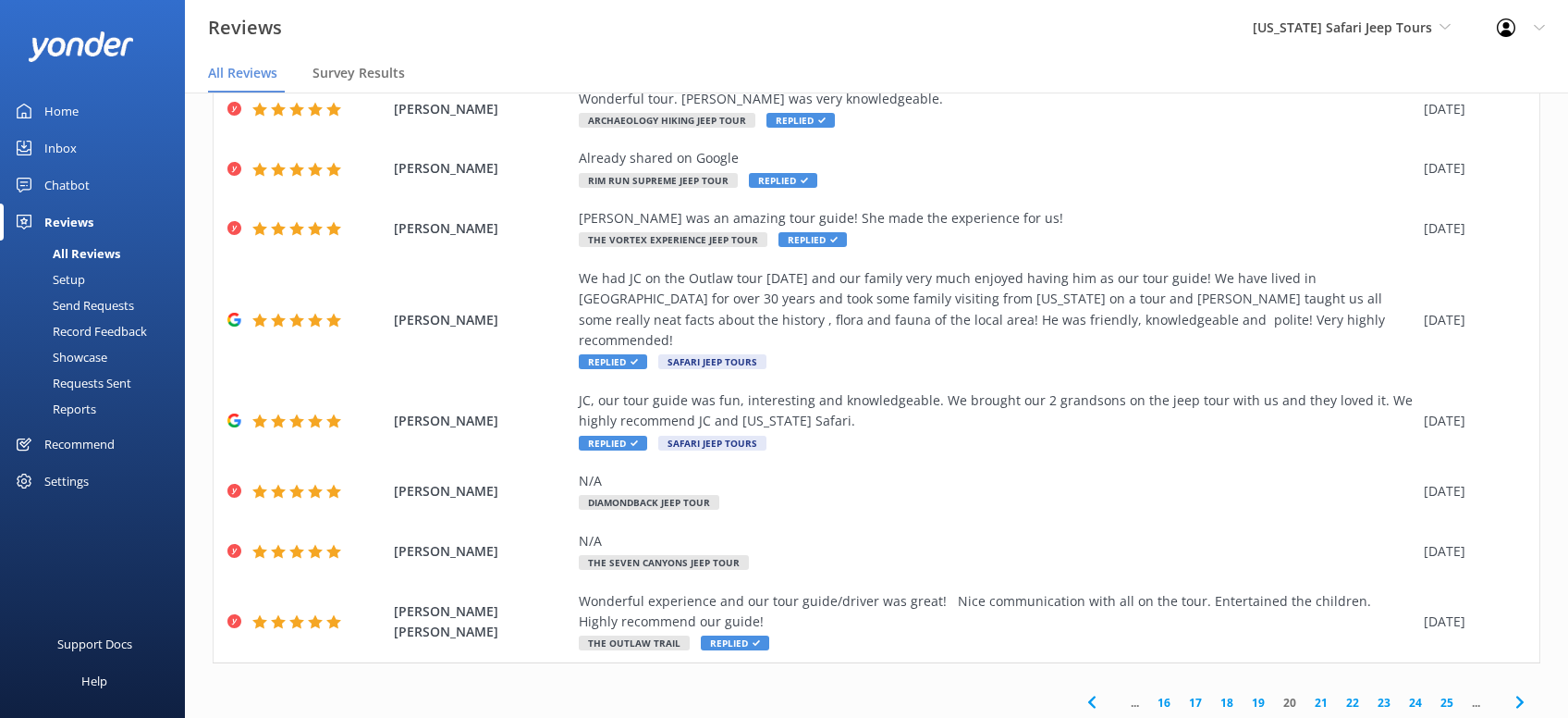
click at [1519, 696] on use at bounding box center [1519, 702] width 8 height 12
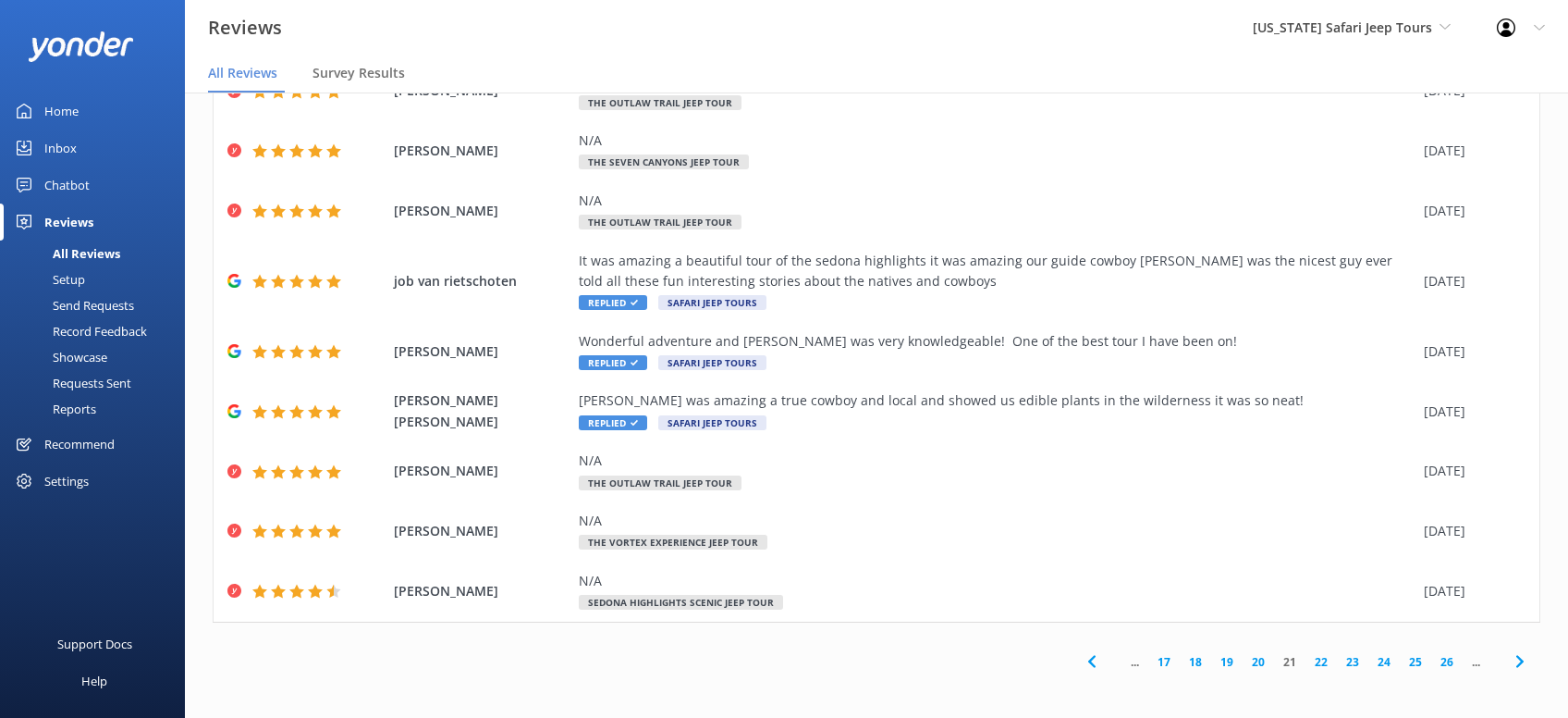
click at [1529, 661] on icon at bounding box center [1520, 661] width 23 height 23
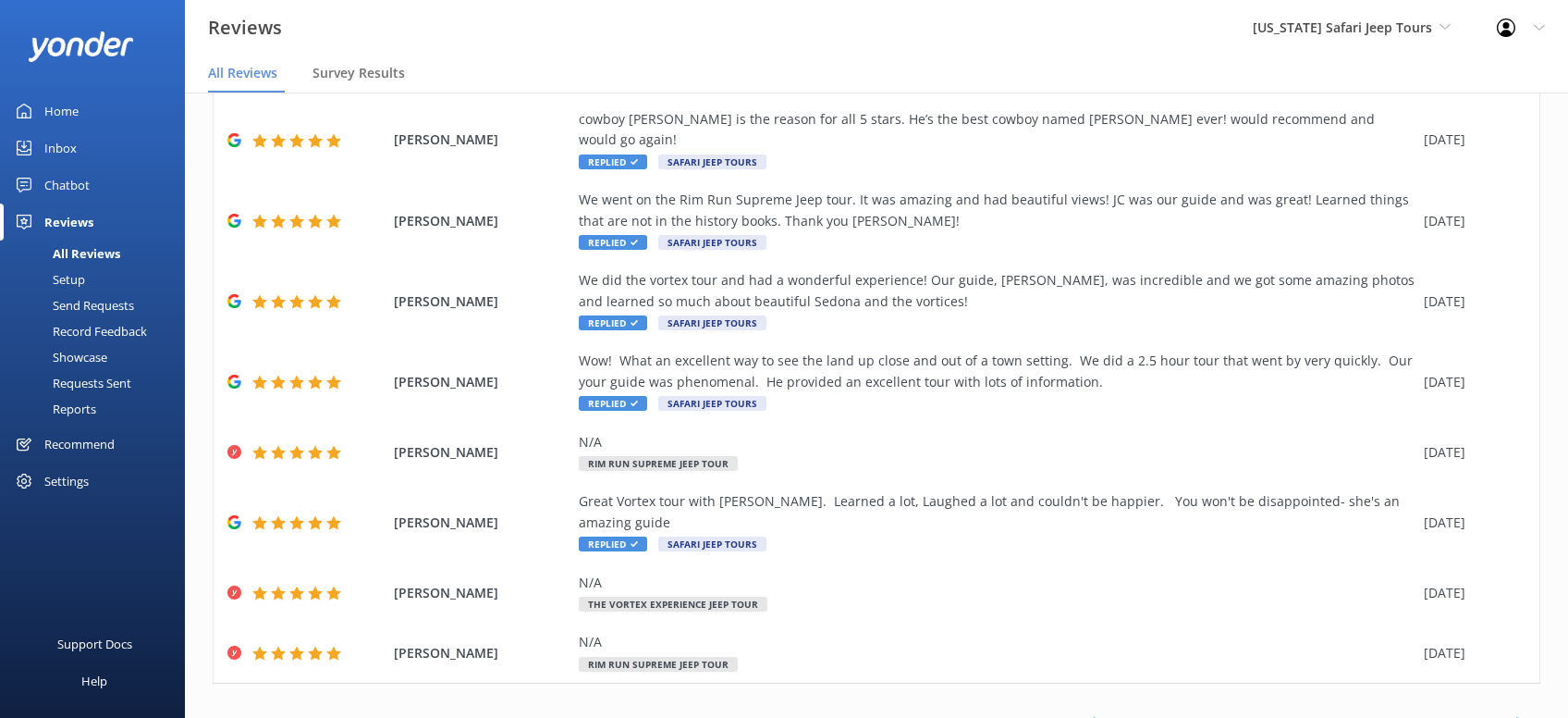
click at [1520, 712] on icon at bounding box center [1520, 723] width 23 height 23
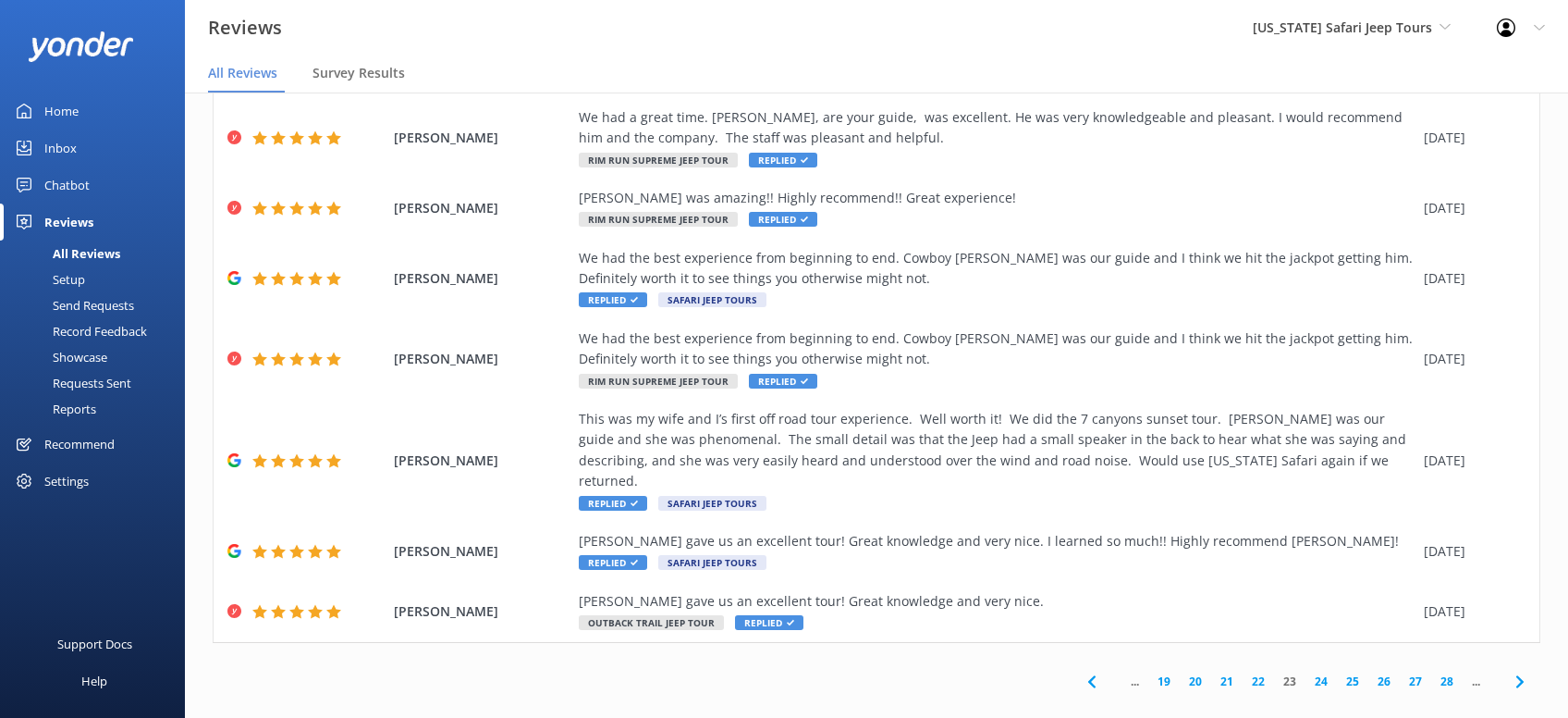
drag, startPoint x: 1530, startPoint y: 662, endPoint x: 1539, endPoint y: 660, distance: 9.2
click at [1531, 662] on span at bounding box center [1519, 682] width 41 height 41
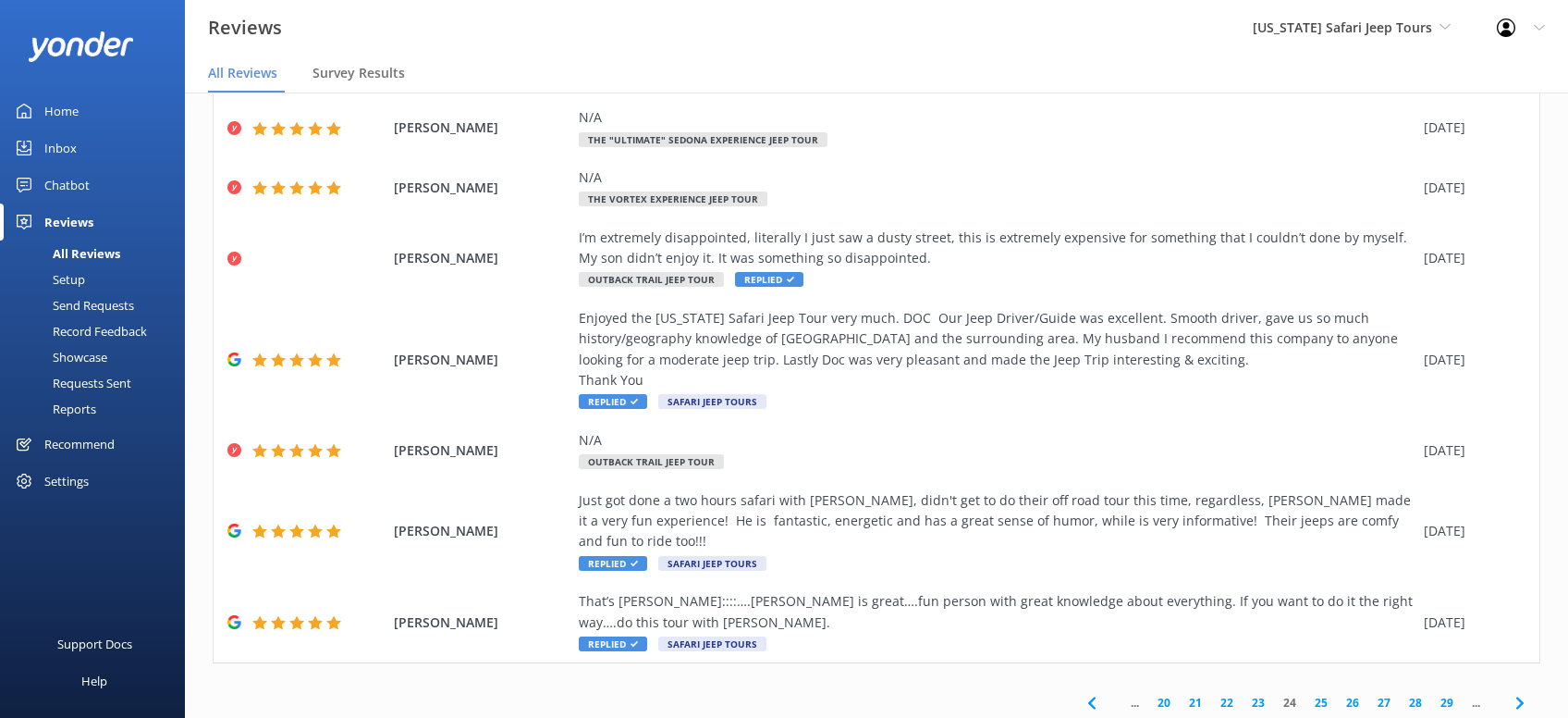
click at [1515, 691] on icon at bounding box center [1520, 702] width 23 height 23
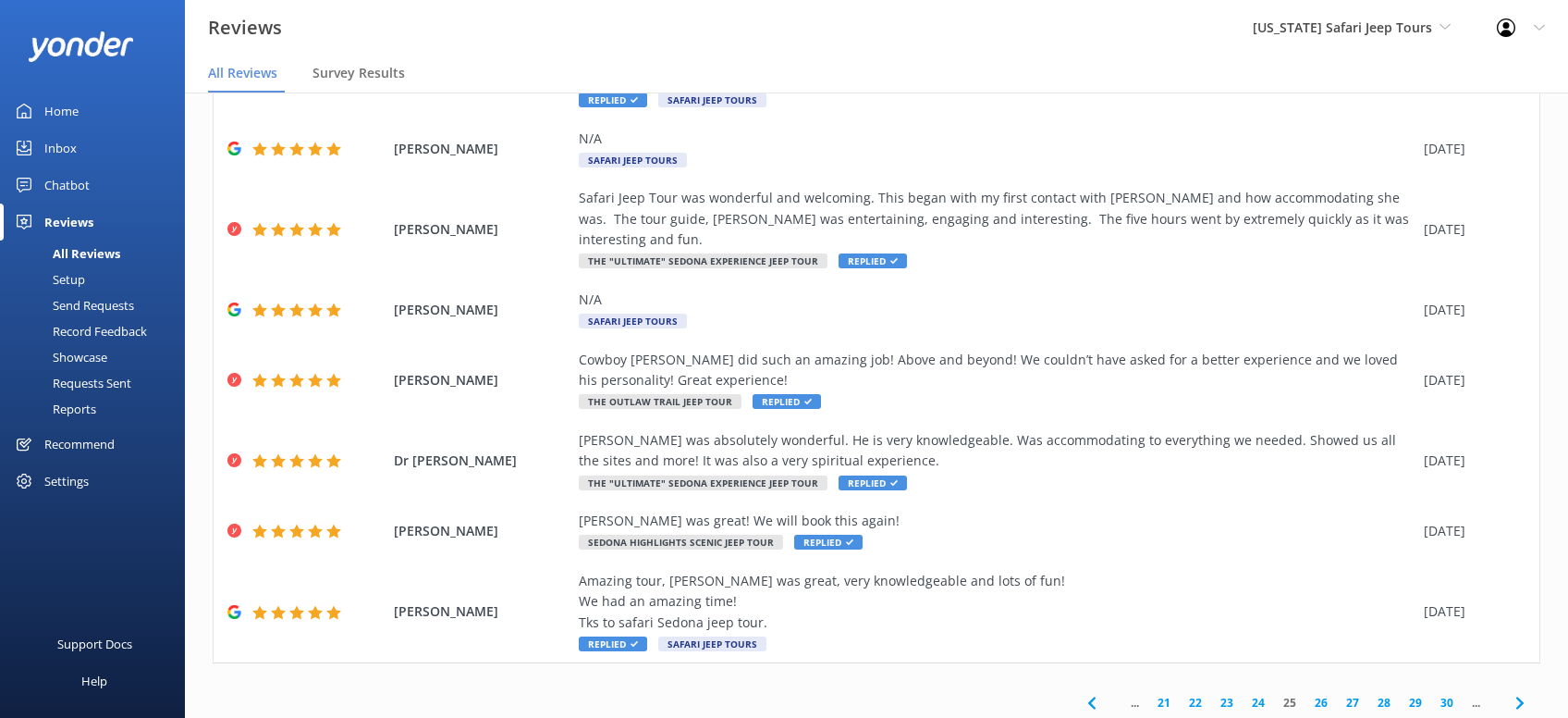
click at [1525, 691] on icon at bounding box center [1520, 702] width 23 height 23
